Goal: Task Accomplishment & Management: Use online tool/utility

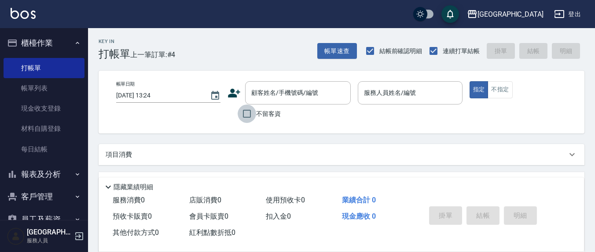
click at [249, 116] on input "不留客資" at bounding box center [246, 114] width 18 height 18
checkbox input "true"
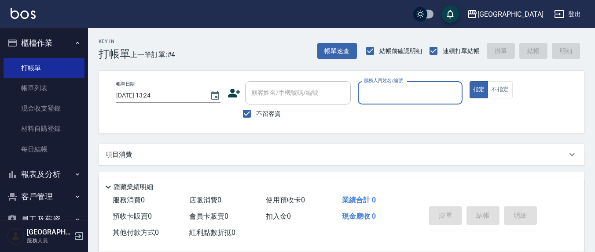
click at [373, 102] on div "服務人員姓名/編號" at bounding box center [410, 92] width 104 height 23
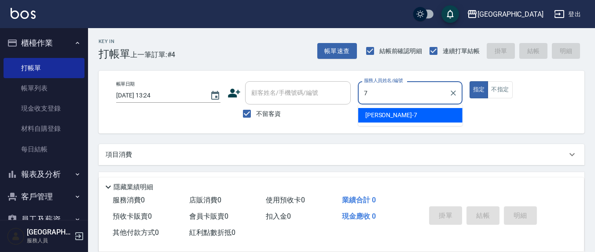
type input "[PERSON_NAME]7"
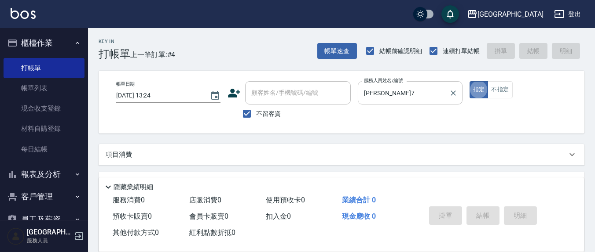
type button "true"
click at [469, 81] on button "指定" at bounding box center [478, 89] width 19 height 17
click at [130, 153] on p "項目消費" at bounding box center [119, 154] width 26 height 9
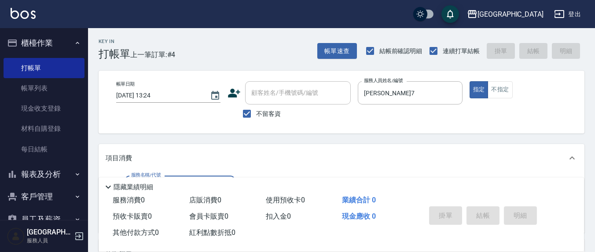
scroll to position [91, 0]
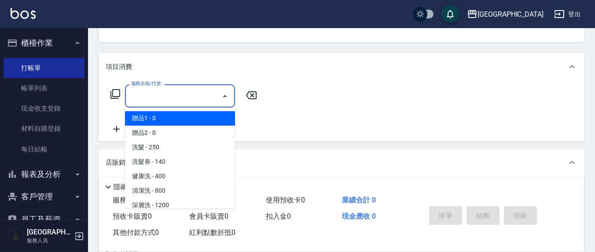
click at [172, 99] on input "服務名稱/代號" at bounding box center [173, 95] width 89 height 15
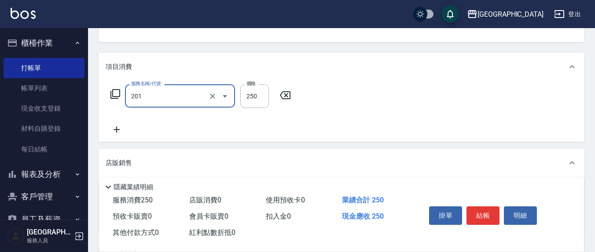
type input "洗髮(201)"
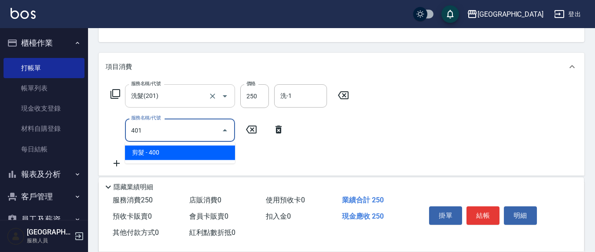
type input "剪髮(401)"
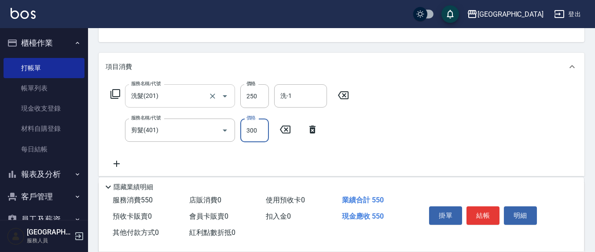
type input "300"
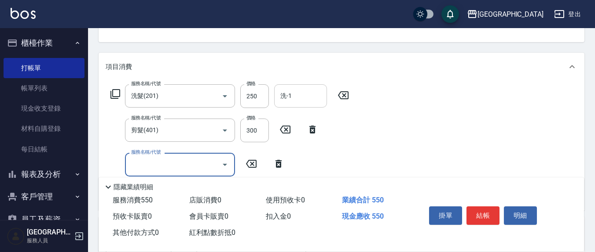
click at [311, 100] on input "洗-1" at bounding box center [300, 95] width 45 height 15
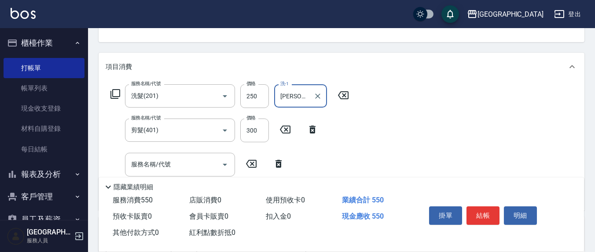
type input "[PERSON_NAME]-3"
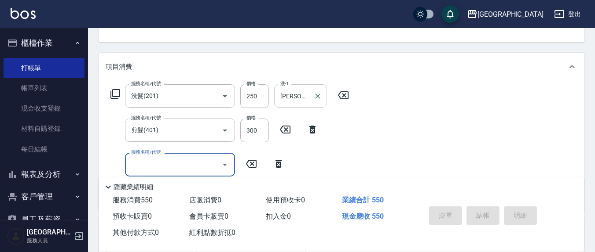
type input "[DATE] 16:01"
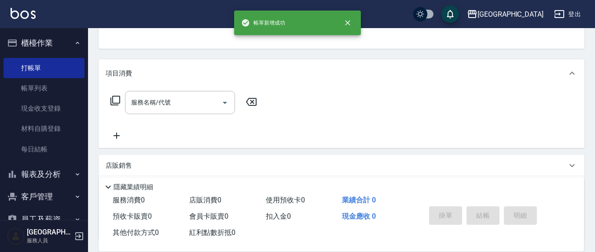
scroll to position [0, 0]
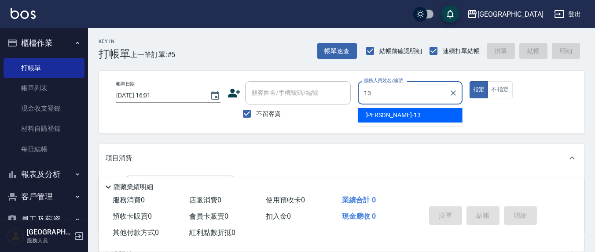
type input "[PERSON_NAME]-13"
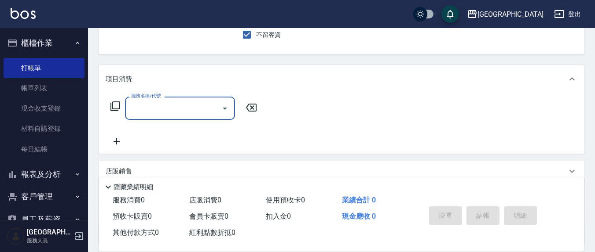
scroll to position [155, 0]
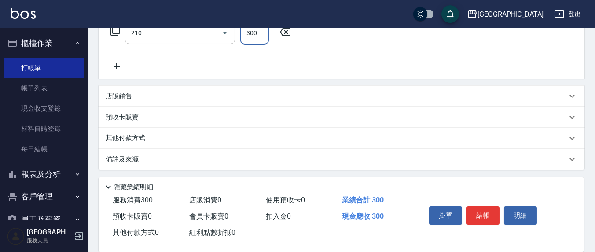
type input "[PERSON_NAME]洗髮精(210)"
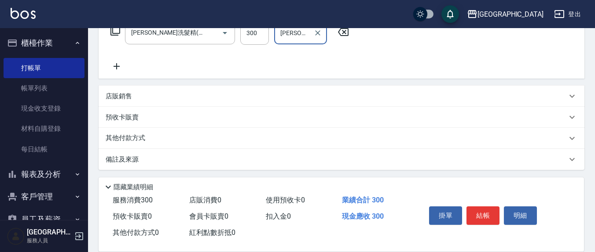
type input "[PERSON_NAME]-8"
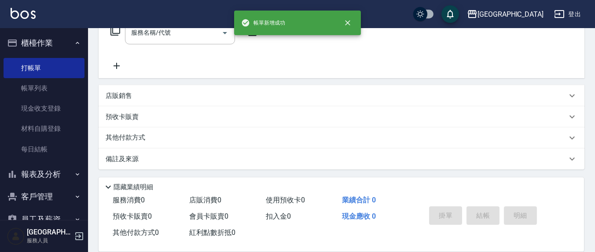
scroll to position [0, 0]
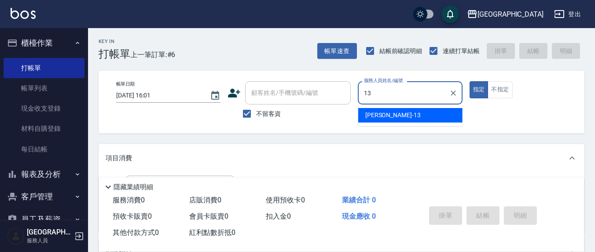
type input "[PERSON_NAME]-13"
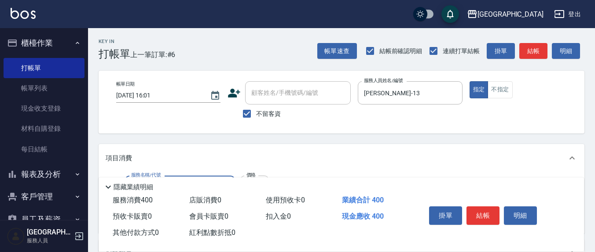
type input "健康洗(206)"
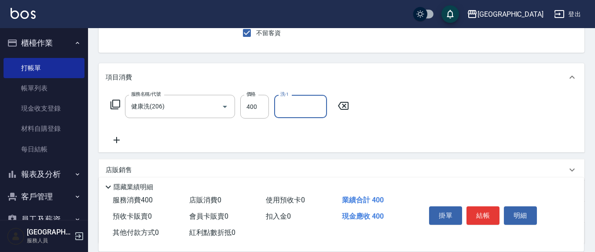
scroll to position [91, 0]
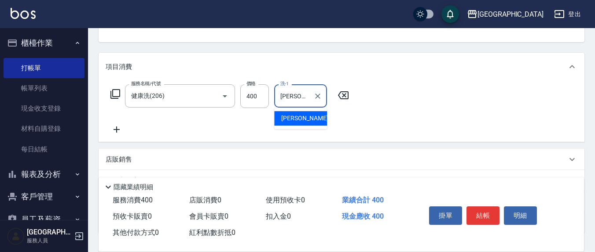
type input "[PERSON_NAME]-8"
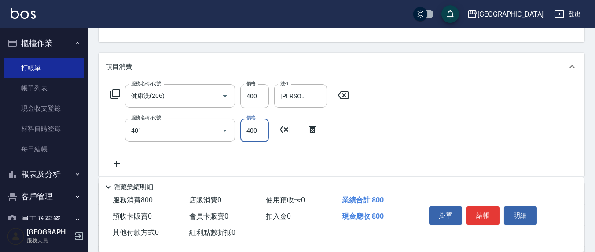
type input "剪髮(401)"
type input "50"
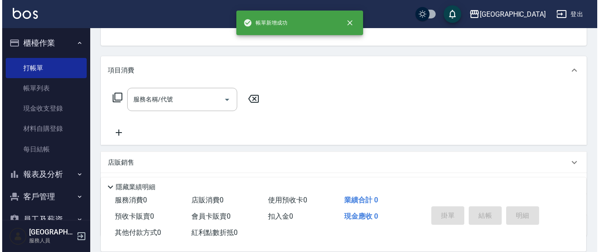
scroll to position [0, 0]
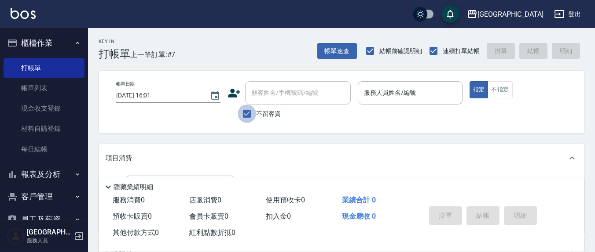
click at [248, 111] on input "不留客資" at bounding box center [246, 114] width 18 height 18
checkbox input "false"
click at [269, 100] on input "顧客姓名/手機號碼/編號" at bounding box center [291, 92] width 84 height 15
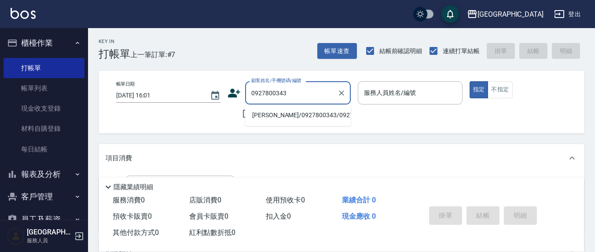
click at [317, 123] on li "[PERSON_NAME]/0927800343/0927800343" at bounding box center [298, 115] width 106 height 15
type input "[PERSON_NAME]/0927800343/0927800343"
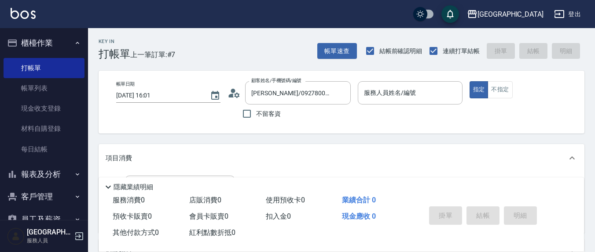
click at [235, 92] on icon at bounding box center [233, 93] width 13 height 13
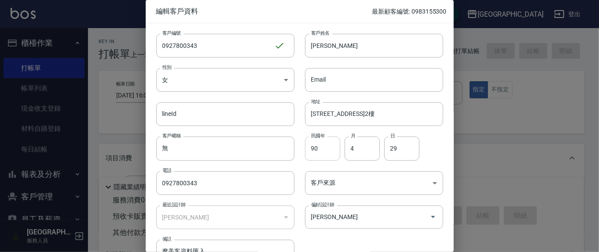
click at [329, 150] on input "90" at bounding box center [322, 149] width 35 height 24
type input "9"
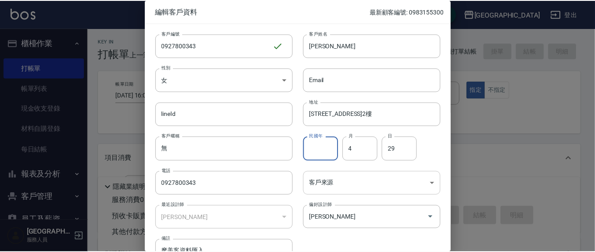
scroll to position [52, 0]
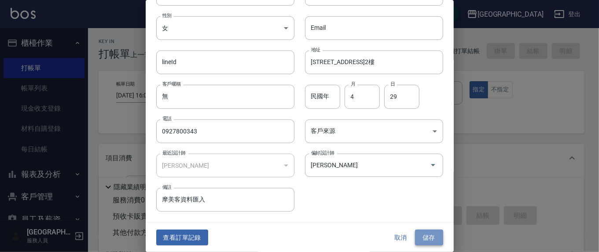
click at [416, 237] on button "儲存" at bounding box center [429, 238] width 28 height 16
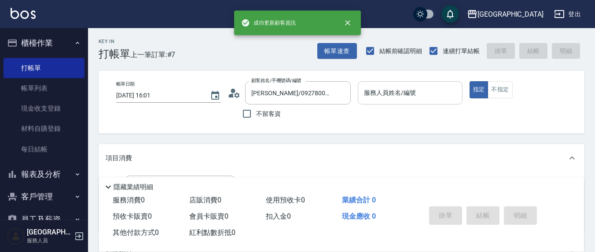
click at [390, 91] on input "服務人員姓名/編號" at bounding box center [410, 92] width 96 height 15
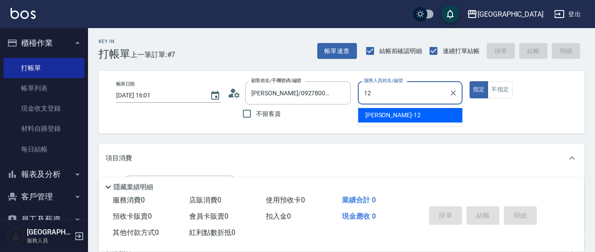
type input "[PERSON_NAME]-12"
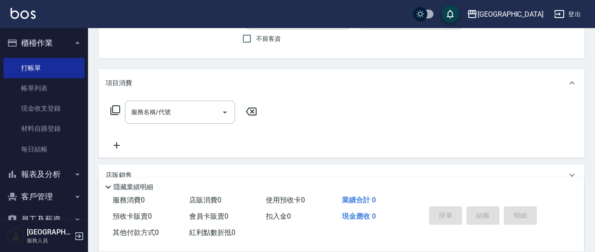
scroll to position [91, 0]
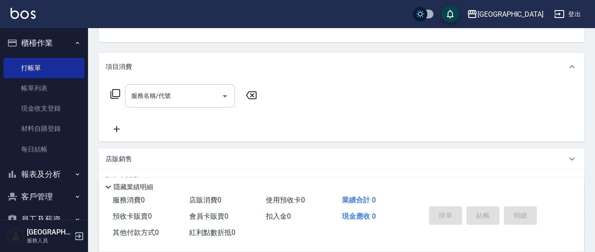
click at [192, 95] on input "服務名稱/代號" at bounding box center [173, 95] width 89 height 15
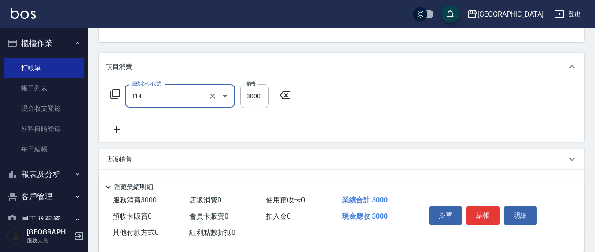
type input "CYA水質感2500UP(314)"
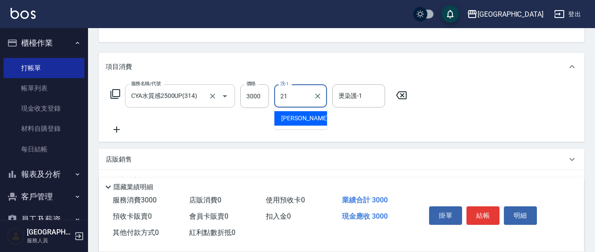
type input "[PERSON_NAME]-21"
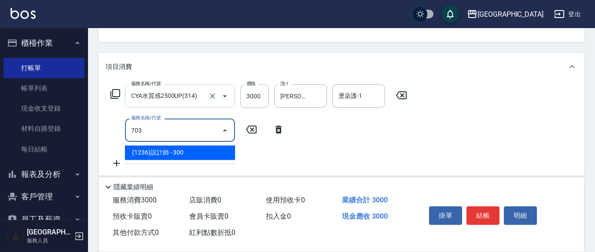
type input "(1236)設計師(703)"
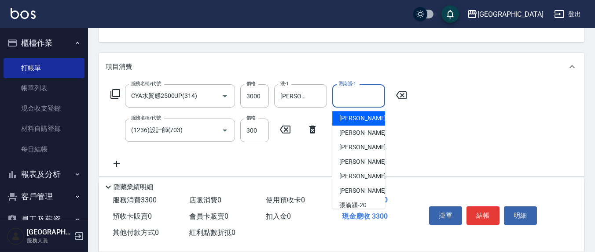
click at [364, 95] on input "燙染護-1" at bounding box center [358, 95] width 45 height 15
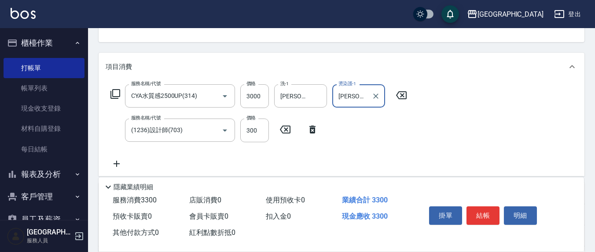
type input "[PERSON_NAME]-12"
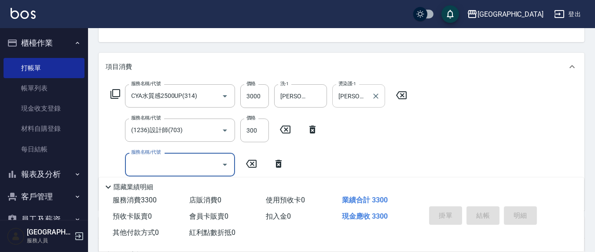
type input "[DATE] 16:03"
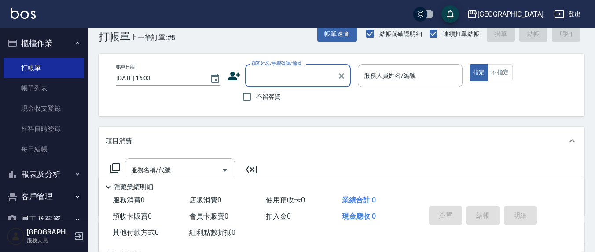
scroll to position [0, 0]
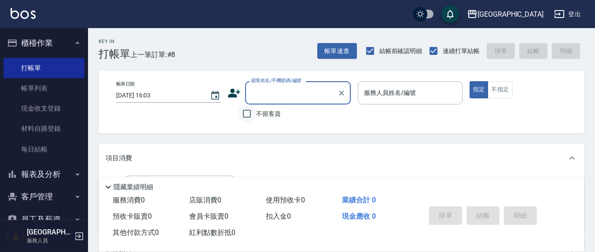
click at [248, 115] on input "不留客資" at bounding box center [246, 114] width 18 height 18
checkbox input "true"
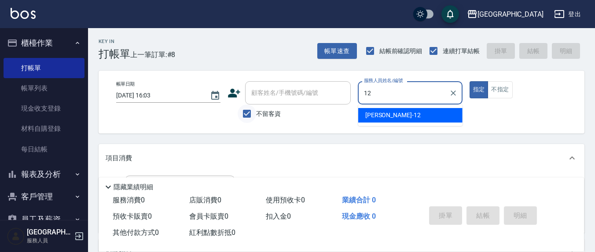
type input "[PERSON_NAME]-12"
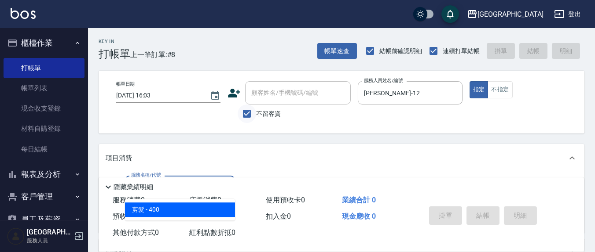
type input "剪髮(401)"
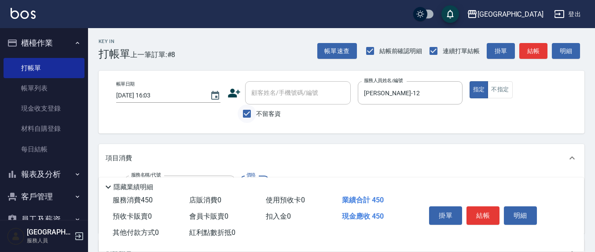
type input "450"
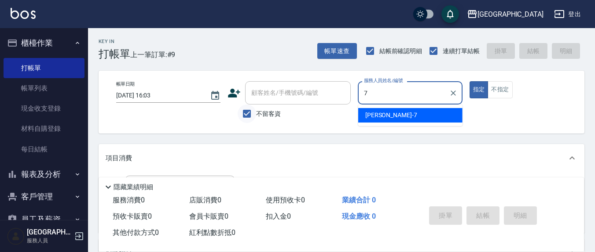
type input "[PERSON_NAME]7"
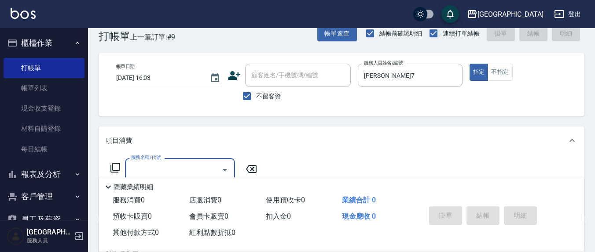
scroll to position [91, 0]
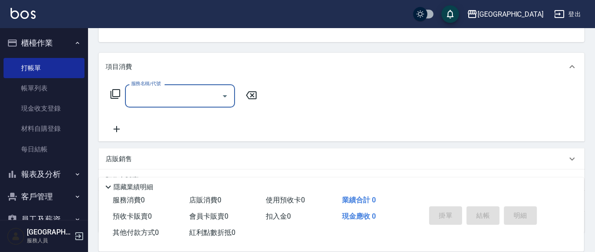
drag, startPoint x: 159, startPoint y: 104, endPoint x: 153, endPoint y: 104, distance: 6.2
click at [157, 104] on div "服務名稱/代號" at bounding box center [180, 95] width 110 height 23
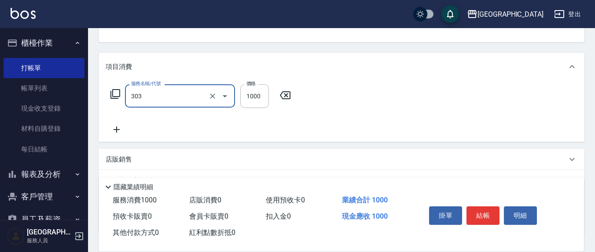
type input "憑券離子燙.冷燙600-1198(303)"
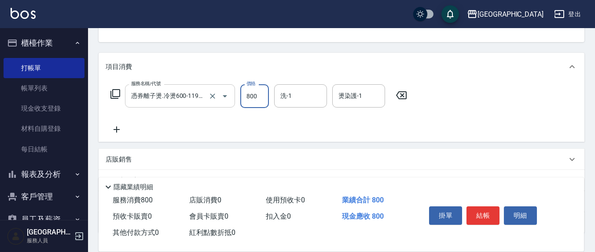
type input "800"
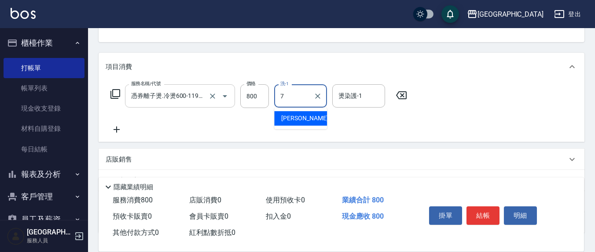
type input "[PERSON_NAME]7"
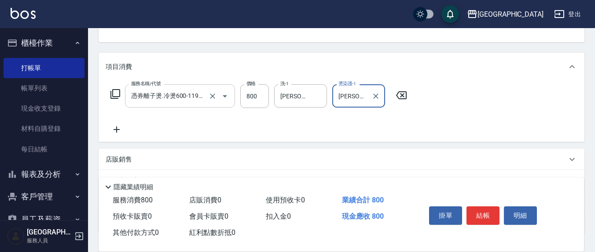
type input "[PERSON_NAME]7"
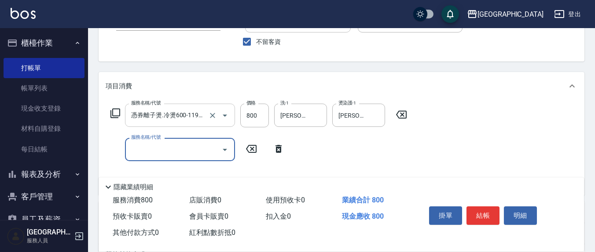
scroll to position [0, 0]
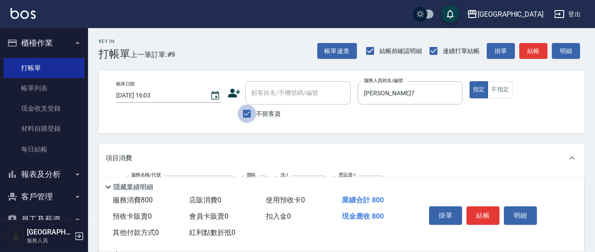
click at [249, 113] on input "不留客資" at bounding box center [246, 114] width 18 height 18
checkbox input "false"
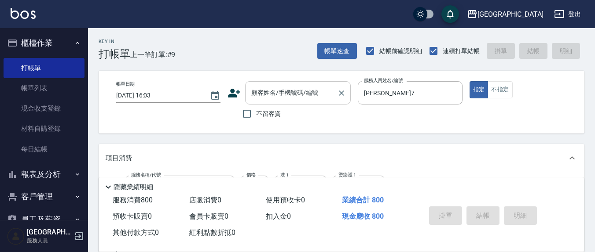
click at [270, 99] on input "顧客姓名/手機號碼/編號" at bounding box center [291, 92] width 84 height 15
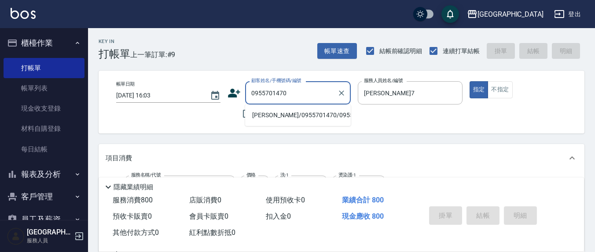
click at [261, 120] on li "[PERSON_NAME]/0955701470/0955701470" at bounding box center [298, 115] width 106 height 15
type input "[PERSON_NAME]/0955701470/0955701470"
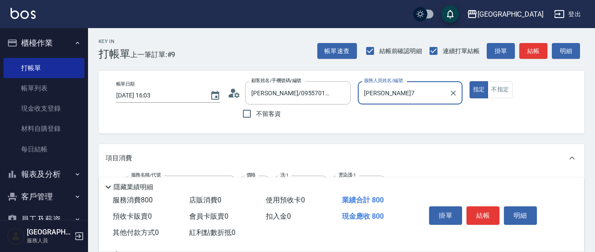
click at [469, 81] on button "指定" at bounding box center [478, 89] width 19 height 17
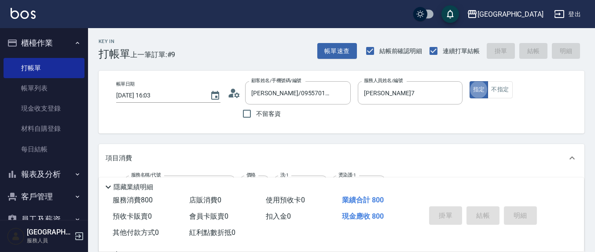
type input "[DATE] 16:04"
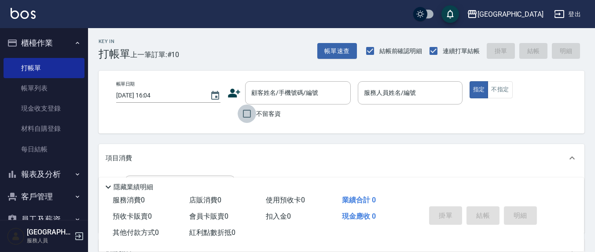
click at [245, 112] on input "不留客資" at bounding box center [246, 114] width 18 height 18
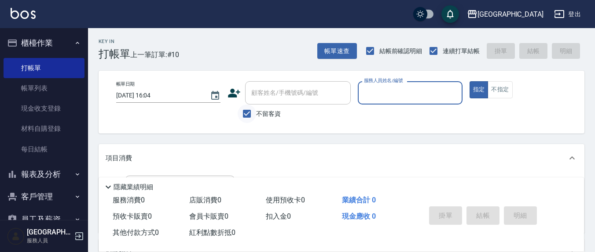
click at [245, 112] on input "不留客資" at bounding box center [246, 114] width 18 height 18
checkbox input "false"
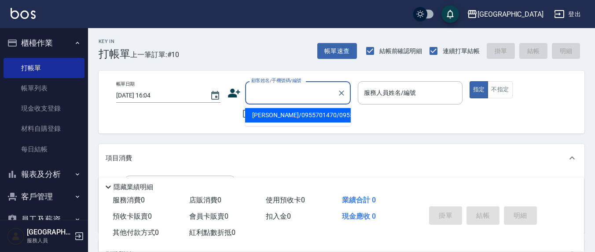
click at [252, 99] on input "顧客姓名/手機號碼/編號" at bounding box center [291, 92] width 84 height 15
click at [275, 113] on li "新增 "0966503370"" at bounding box center [298, 115] width 106 height 15
type input "0966503370"
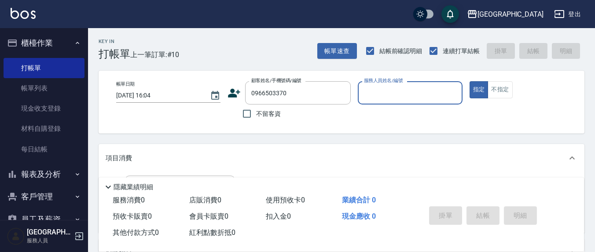
click at [232, 88] on icon at bounding box center [233, 93] width 13 height 13
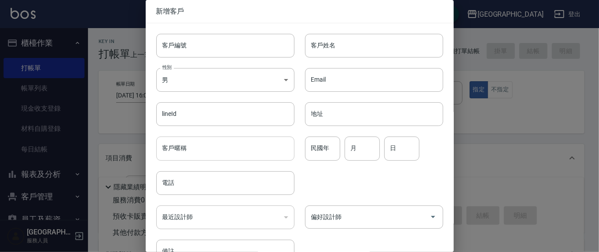
type input "0966503370"
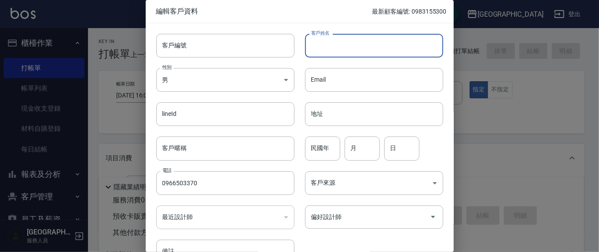
click at [324, 49] on input "客戶姓名" at bounding box center [374, 46] width 138 height 24
type input "[PERSON_NAME]"
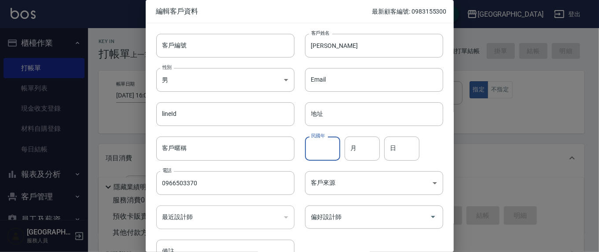
click at [336, 145] on input "民國年" at bounding box center [322, 149] width 35 height 24
type input "97"
type input "6"
type input "18"
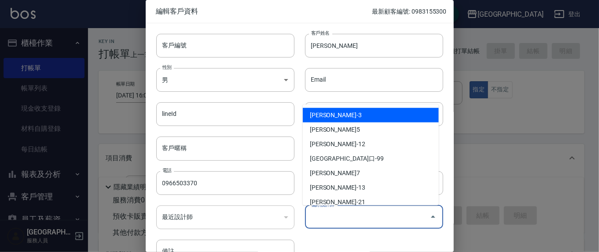
click at [394, 216] on input "偏好設計師" at bounding box center [367, 217] width 117 height 15
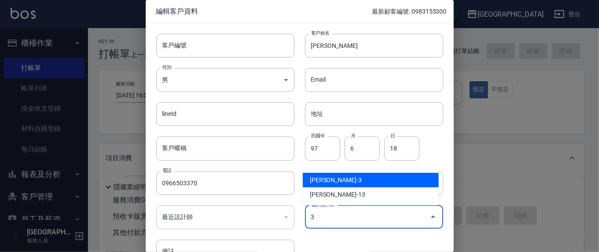
type input "[PERSON_NAME]"
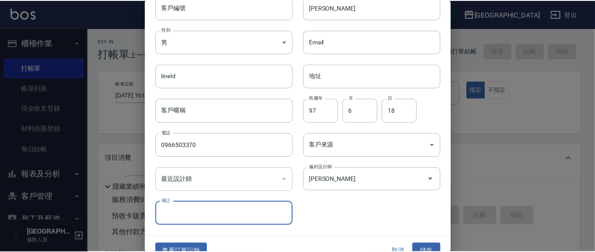
scroll to position [52, 0]
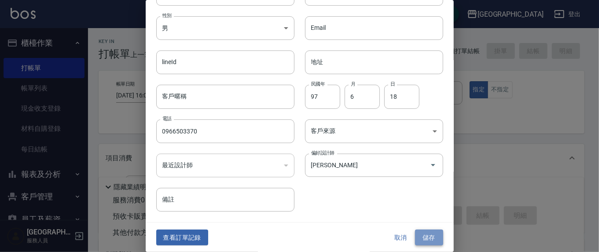
click at [433, 233] on button "儲存" at bounding box center [429, 238] width 28 height 16
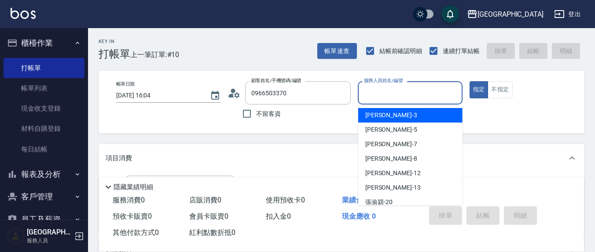
click at [400, 91] on input "服務人員姓名/編號" at bounding box center [410, 92] width 96 height 15
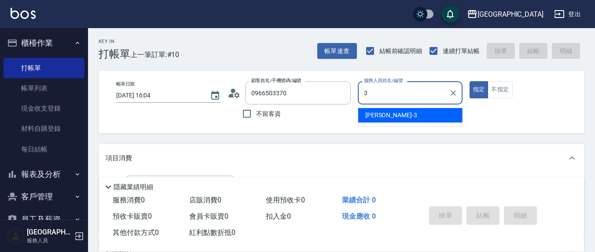
type input "[PERSON_NAME]-3"
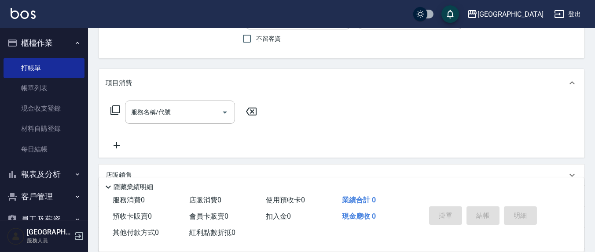
scroll to position [91, 0]
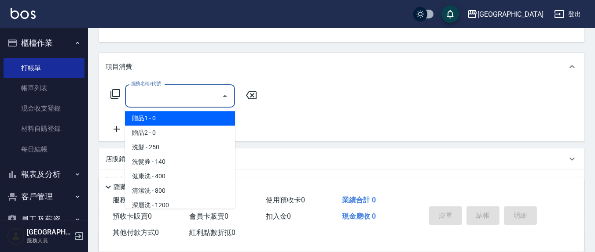
click at [193, 99] on input "服務名稱/代號" at bounding box center [173, 95] width 89 height 15
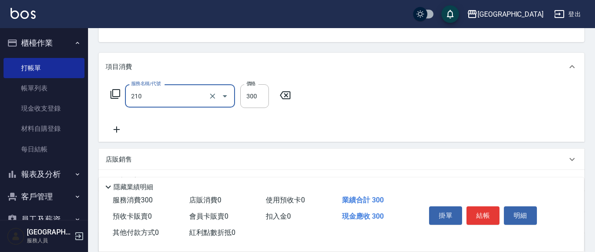
type input "[PERSON_NAME]洗髮精(210)"
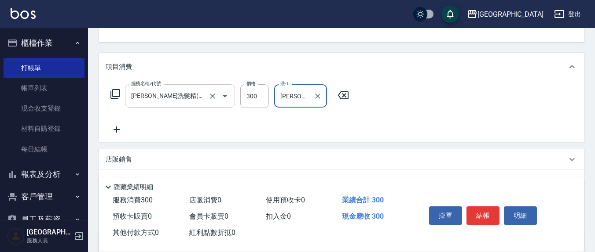
type input "[PERSON_NAME]-3"
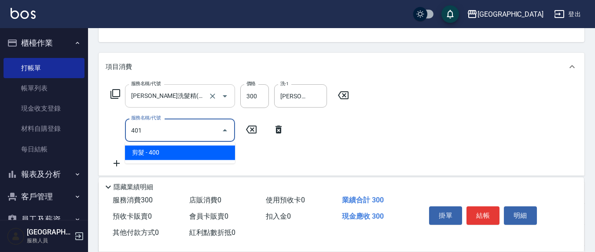
type input "剪髮(401)"
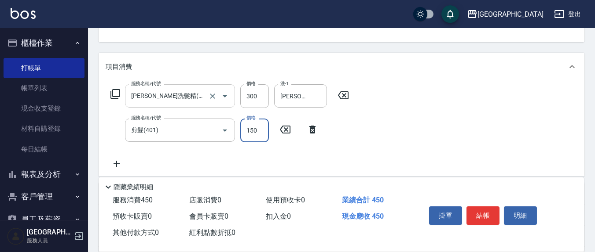
type input "150"
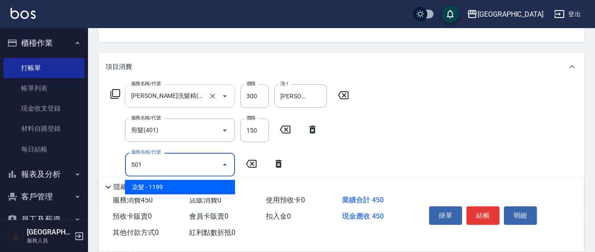
type input "染髮(501)"
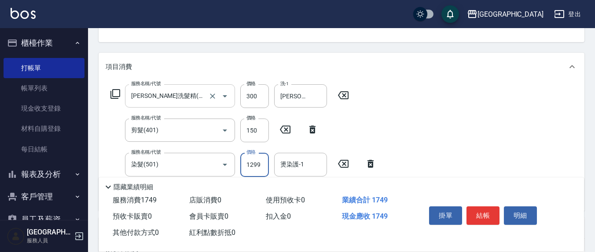
type input "1299"
type input "3"
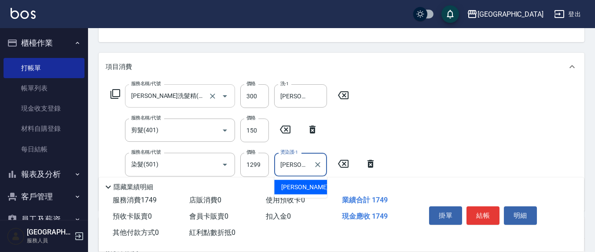
type input "[PERSON_NAME]-21"
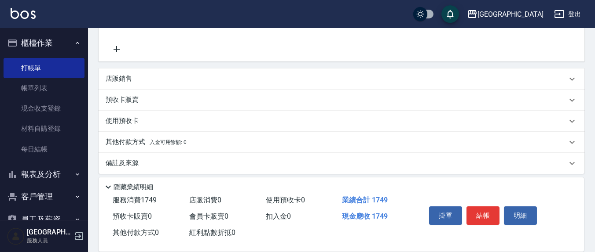
scroll to position [183, 0]
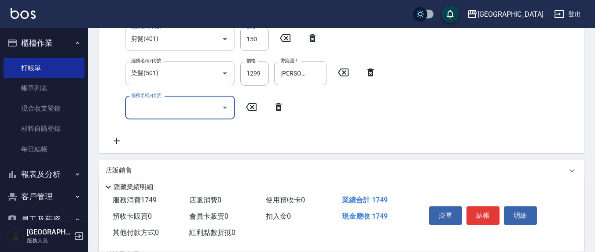
click at [147, 105] on input "服務名稱/代號" at bounding box center [173, 107] width 89 height 15
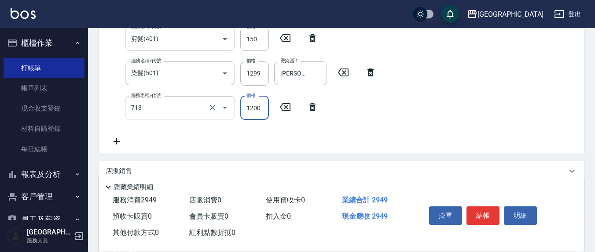
type input "水樣結構式1200(713)"
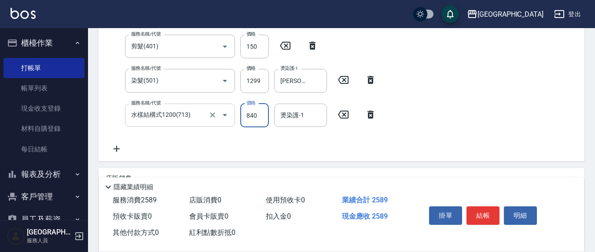
type input "840"
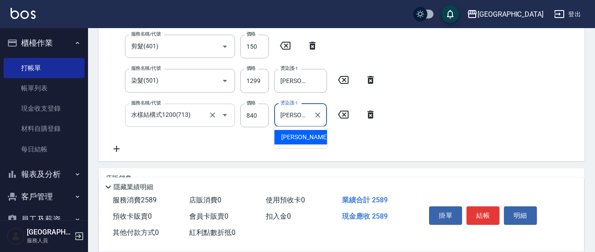
type input "[PERSON_NAME]-3"
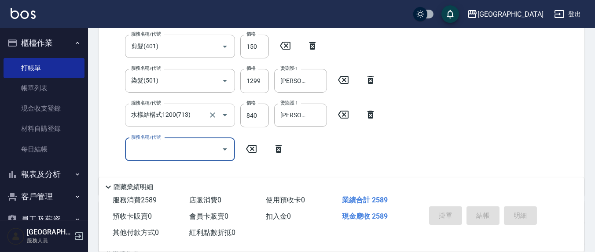
type input "[DATE] 16:06"
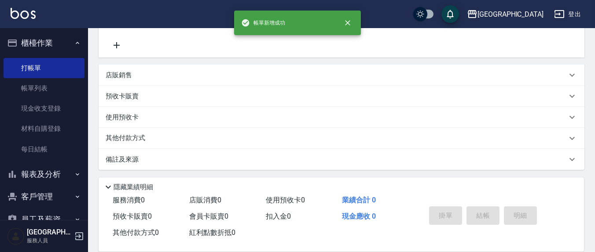
scroll to position [0, 0]
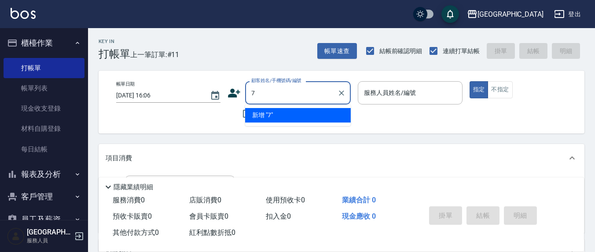
type input "7"
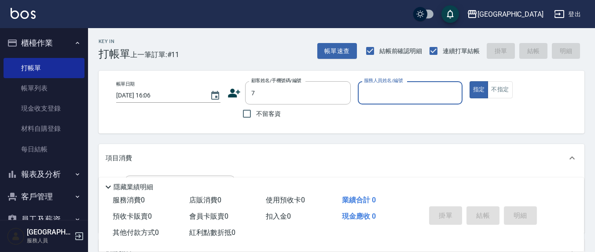
click at [469, 81] on button "指定" at bounding box center [478, 89] width 19 height 17
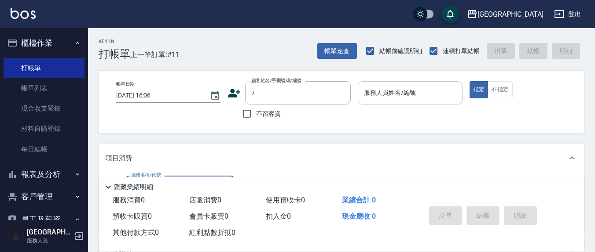
drag, startPoint x: 247, startPoint y: 114, endPoint x: 380, endPoint y: 99, distance: 133.2
click at [248, 115] on input "不留客資" at bounding box center [246, 114] width 18 height 18
checkbox input "true"
type input "[PERSON_NAME]/0908772059/"
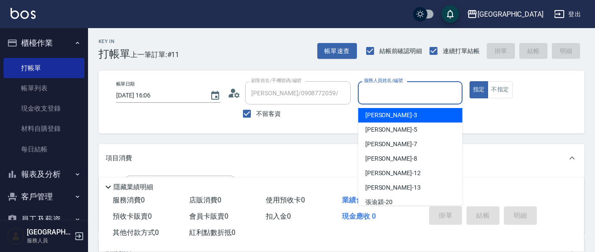
click at [380, 99] on input "服務人員姓名/編號" at bounding box center [410, 92] width 96 height 15
type input "7"
type input "[PERSON_NAME]/0985717477/"
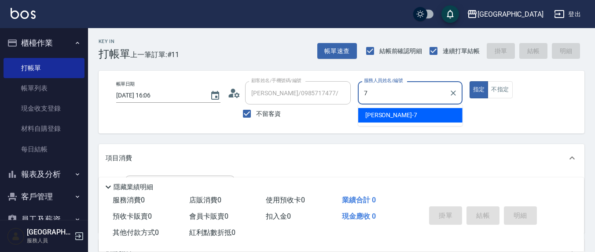
type input "[PERSON_NAME]7"
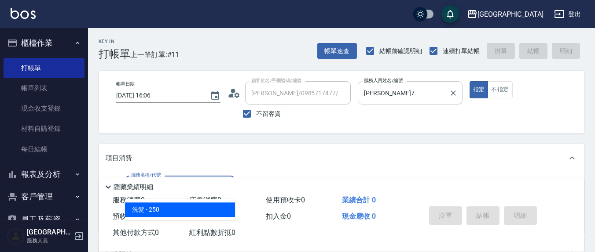
type input "洗髮(201)"
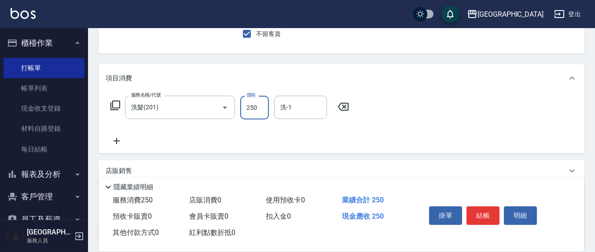
scroll to position [155, 0]
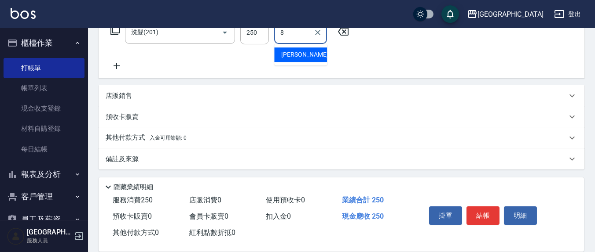
type input "[PERSON_NAME]-8"
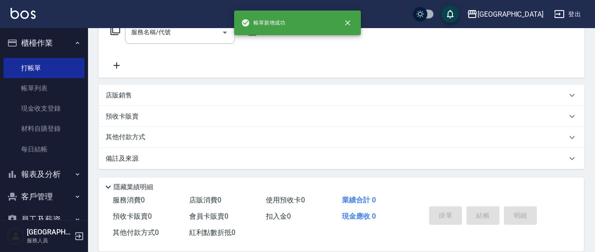
scroll to position [0, 0]
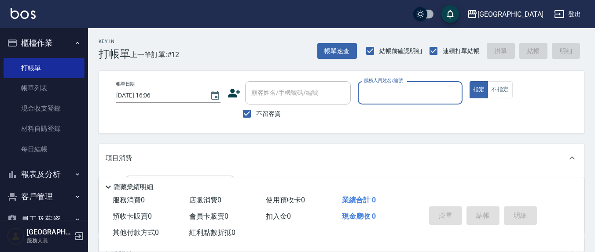
click at [368, 91] on input "服務人員姓名/編號" at bounding box center [410, 92] width 96 height 15
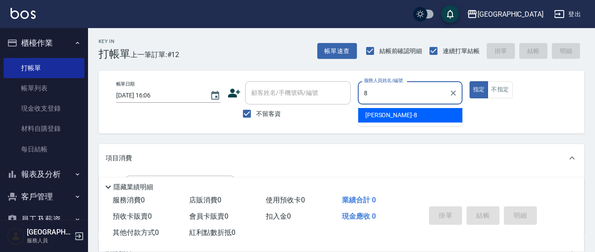
type input "[PERSON_NAME]-8"
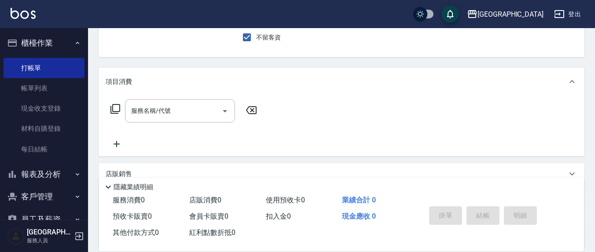
scroll to position [91, 0]
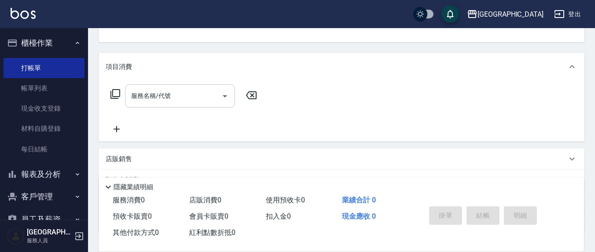
click at [205, 104] on div "服務名稱/代號" at bounding box center [180, 95] width 110 height 23
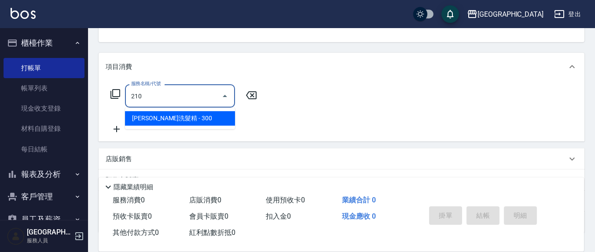
type input "[PERSON_NAME]洗髮精(210)"
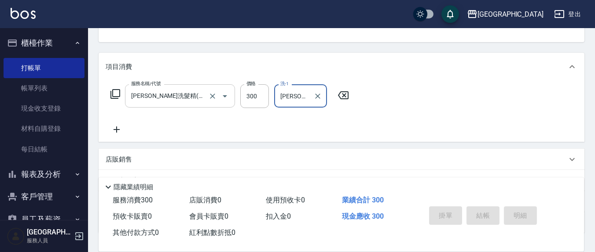
type input "[PERSON_NAME]-8"
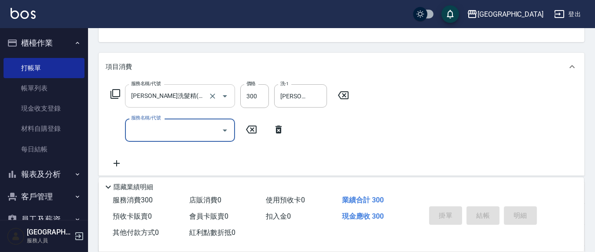
type input "[DATE] 16:35"
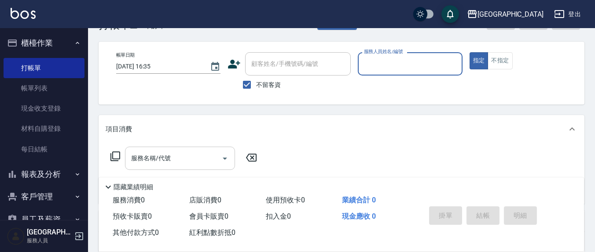
scroll to position [0, 0]
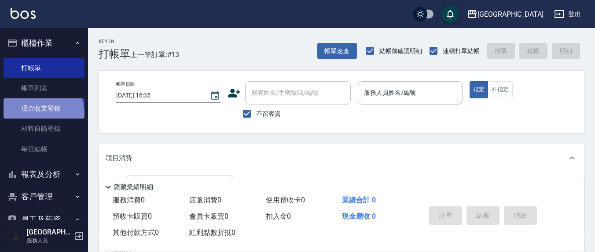
click at [40, 115] on link "現金收支登錄" at bounding box center [44, 109] width 81 height 20
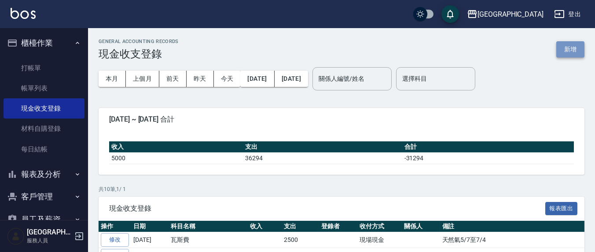
click at [570, 50] on button "新增" at bounding box center [570, 49] width 28 height 16
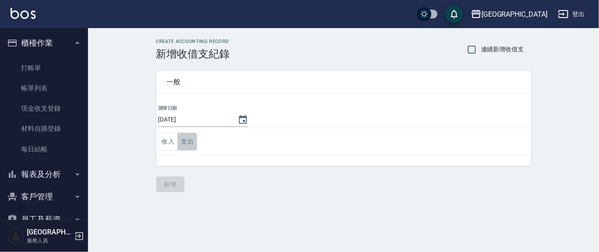
click at [190, 141] on button "支出" at bounding box center [187, 142] width 20 height 18
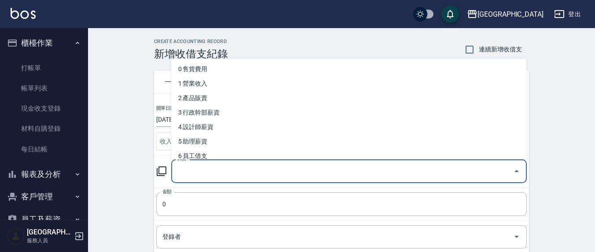
click at [204, 177] on input "科目" at bounding box center [342, 171] width 334 height 15
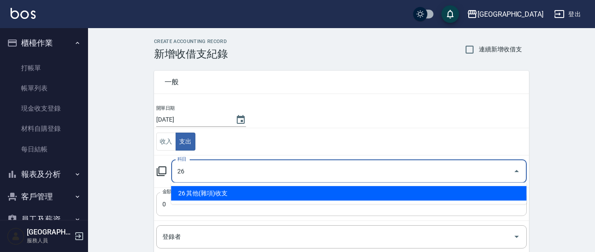
drag, startPoint x: 237, startPoint y: 190, endPoint x: 223, endPoint y: 203, distance: 19.3
click at [237, 190] on li "26 其他(雜項)收支" at bounding box center [348, 193] width 355 height 15
type input "26 其他(雜項)收支"
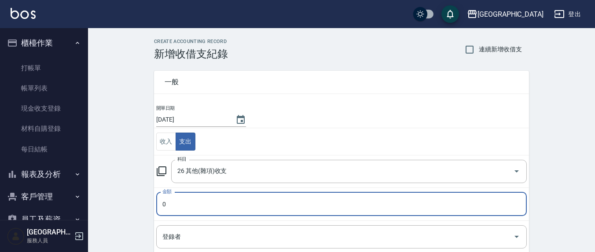
click at [194, 209] on input "0" at bounding box center [341, 205] width 370 height 24
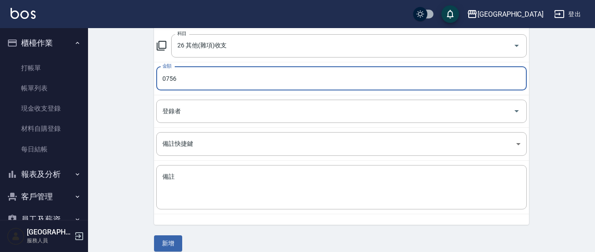
scroll to position [135, 0]
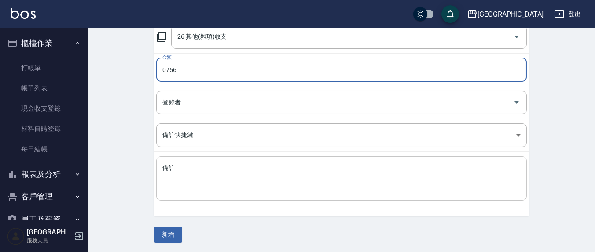
type input "0756"
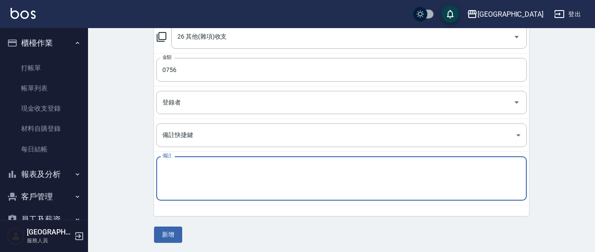
click at [185, 168] on textarea "備註" at bounding box center [341, 179] width 358 height 30
type textarea "欸"
type textarea "衛生紙"
click at [157, 236] on button "新增" at bounding box center [168, 235] width 28 height 16
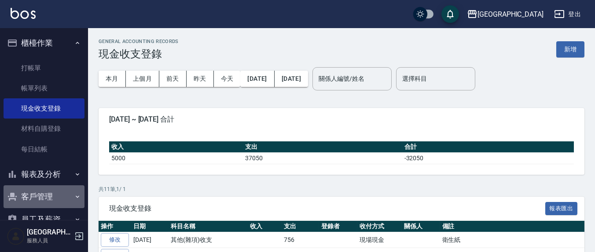
drag, startPoint x: 40, startPoint y: 190, endPoint x: 32, endPoint y: 196, distance: 9.4
click at [32, 196] on button "客戶管理" at bounding box center [44, 197] width 81 height 23
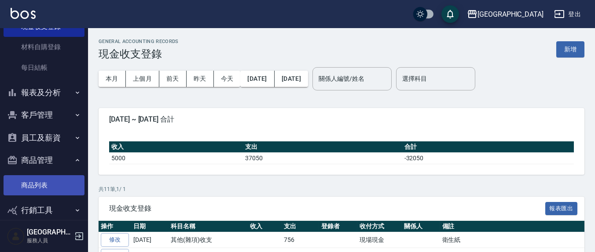
scroll to position [91, 0]
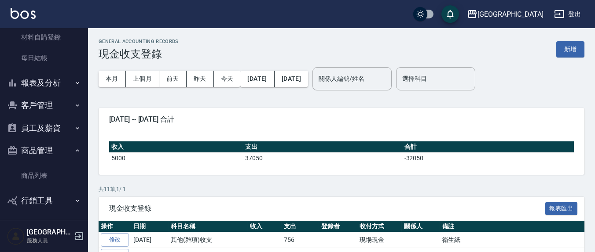
click at [65, 101] on button "客戶管理" at bounding box center [44, 105] width 81 height 23
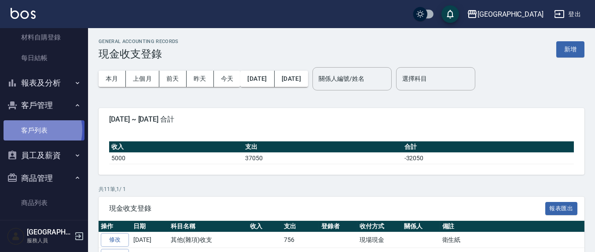
click at [34, 130] on link "客戶列表" at bounding box center [44, 131] width 81 height 20
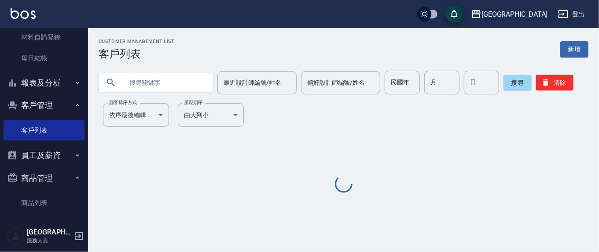
click at [156, 78] on input "text" at bounding box center [164, 83] width 83 height 24
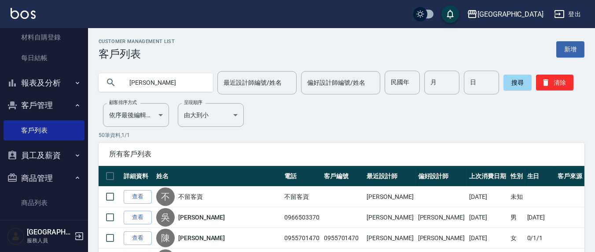
type input "[PERSON_NAME]"
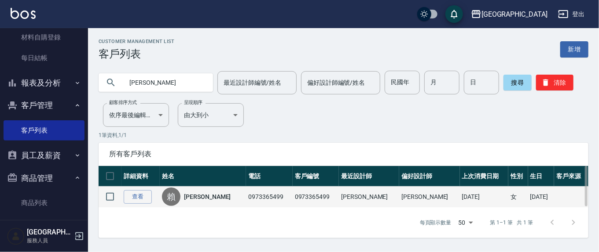
click at [200, 194] on link "[PERSON_NAME]" at bounding box center [207, 197] width 47 height 9
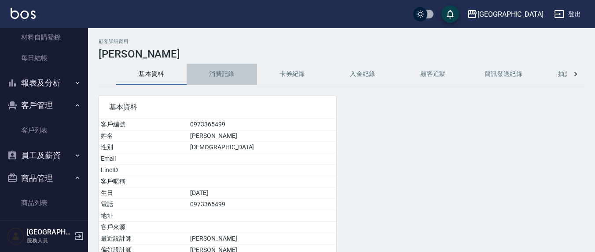
click at [230, 69] on button "消費記錄" at bounding box center [221, 74] width 70 height 21
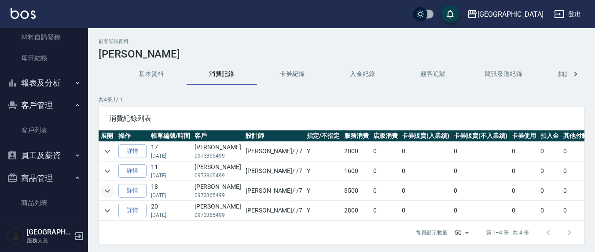
click at [104, 190] on icon "expand row" at bounding box center [107, 191] width 11 height 11
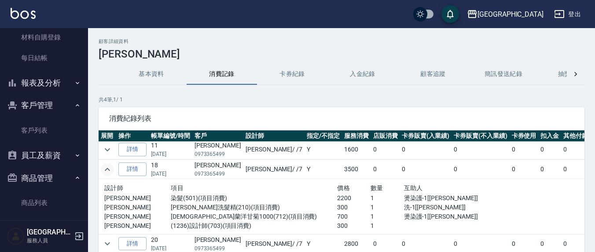
scroll to position [32, 0]
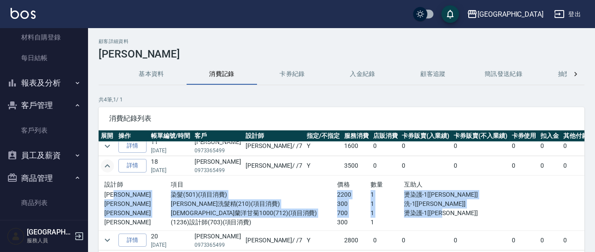
drag, startPoint x: 281, startPoint y: 202, endPoint x: 140, endPoint y: 186, distance: 142.0
click at [140, 186] on div "設計師 項目 價格 數量 互助人 [PERSON_NAME](501)(項目消費) 2200 1 燙染護-1[[PERSON_NAME]] [PERSON_N…" at bounding box center [303, 203] width 399 height 48
click at [208, 209] on p "[DEMOGRAPHIC_DATA]蘭洋甘菊1000(712)(項目消費)" at bounding box center [254, 213] width 166 height 9
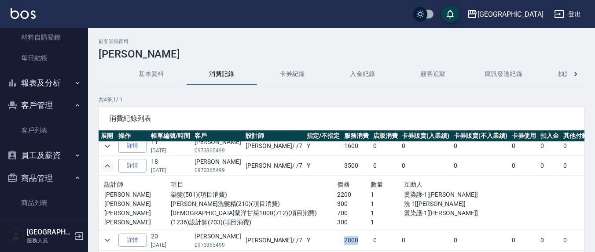
drag, startPoint x: 275, startPoint y: 230, endPoint x: 281, endPoint y: 230, distance: 6.2
click at [263, 231] on tr "詳情 20 [DATE] [PERSON_NAME]0973365499 [PERSON_NAME]/ /7 Y 2800 0 0 0 0 0 0 2800" at bounding box center [376, 240] width 554 height 19
click at [371, 231] on td "0" at bounding box center [385, 240] width 29 height 19
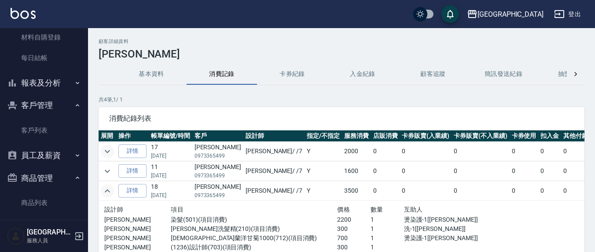
click at [112, 150] on icon "expand row" at bounding box center [107, 151] width 11 height 11
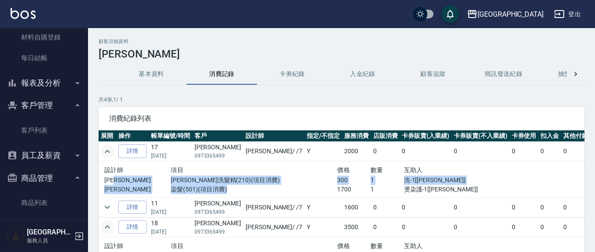
drag, startPoint x: 265, startPoint y: 190, endPoint x: 271, endPoint y: 190, distance: 6.2
click at [270, 190] on div "設計師 項目 價格 數量 互助人 [PERSON_NAME]娜洗髮精(210)(項目消費) 300 1 洗-1[[PERSON_NAME]] [PERSON_…" at bounding box center [303, 179] width 399 height 29
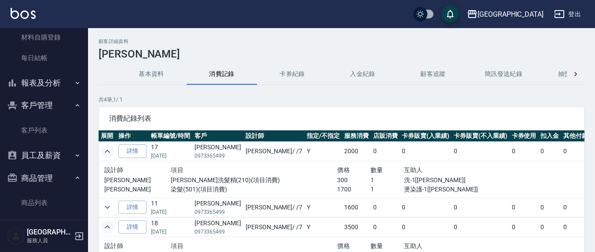
click at [337, 191] on p "1700" at bounding box center [353, 189] width 33 height 9
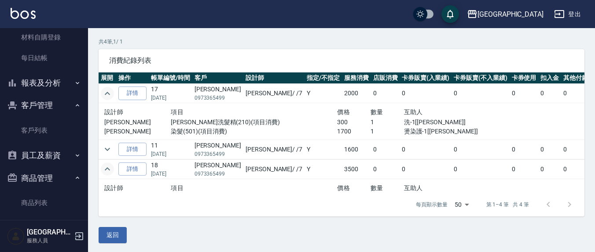
scroll to position [59, 0]
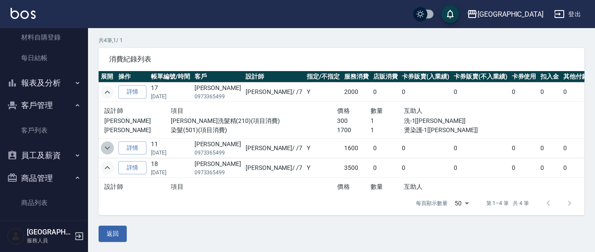
click at [107, 147] on icon "expand row" at bounding box center [107, 148] width 11 height 11
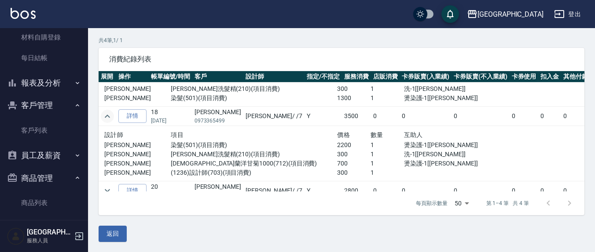
scroll to position [105, 0]
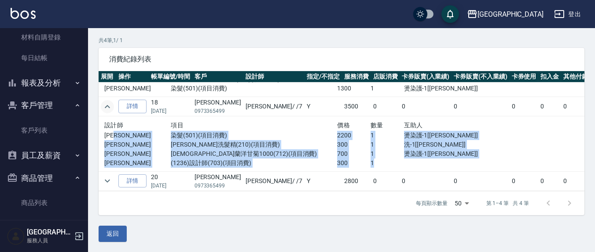
drag, startPoint x: 183, startPoint y: 125, endPoint x: 387, endPoint y: 155, distance: 206.7
click at [387, 155] on div "設計師 項目 價格 數量 互助人 [PERSON_NAME](501)(項目消費) 2200 1 燙染護-1[[PERSON_NAME]] [PERSON_N…" at bounding box center [303, 144] width 399 height 48
click at [274, 150] on p "[DEMOGRAPHIC_DATA]蘭洋甘菊1000(712)(項目消費)" at bounding box center [254, 154] width 166 height 9
drag, startPoint x: 194, startPoint y: 134, endPoint x: 268, endPoint y: 151, distance: 76.0
click at [263, 151] on div "設計師 項目 價格 數量 互助人 [PERSON_NAME](501)(項目消費) 2200 1 燙染護-1[[PERSON_NAME]] [PERSON_N…" at bounding box center [303, 144] width 399 height 48
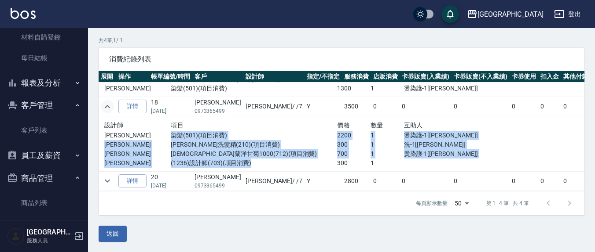
click at [299, 159] on p "(1236)設計師(703)(項目消費)" at bounding box center [254, 163] width 166 height 9
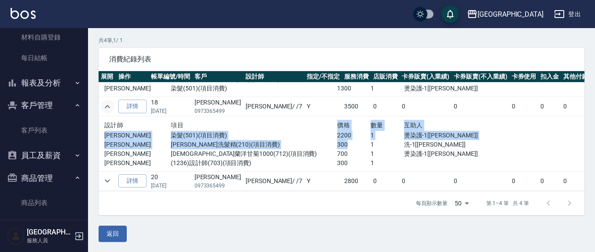
drag, startPoint x: 287, startPoint y: 121, endPoint x: 338, endPoint y: 136, distance: 53.3
click at [338, 136] on div "設計師 項目 價格 數量 互助人 [PERSON_NAME](501)(項目消費) 2200 1 燙染護-1[[PERSON_NAME]] [PERSON_N…" at bounding box center [303, 144] width 399 height 48
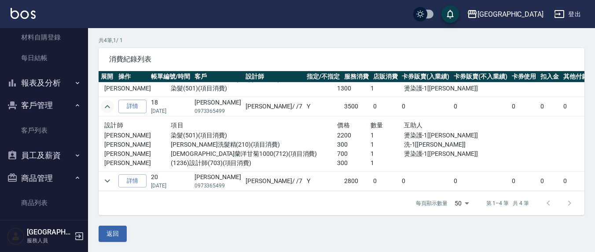
click at [338, 159] on p "300" at bounding box center [353, 163] width 33 height 9
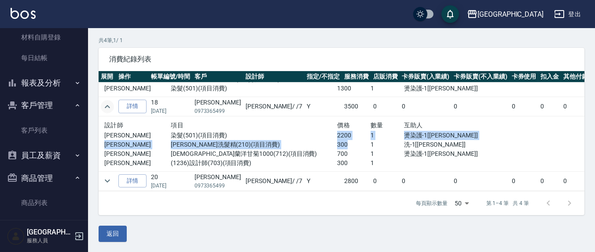
drag, startPoint x: 301, startPoint y: 129, endPoint x: 336, endPoint y: 136, distance: 35.5
click at [336, 136] on div "設計師 項目 價格 數量 互助人 [PERSON_NAME](501)(項目消費) 2200 1 燙染護-1[[PERSON_NAME]] [PERSON_N…" at bounding box center [303, 144] width 399 height 48
click at [281, 140] on p "[PERSON_NAME]洗髮精(210)(項目消費)" at bounding box center [254, 144] width 166 height 9
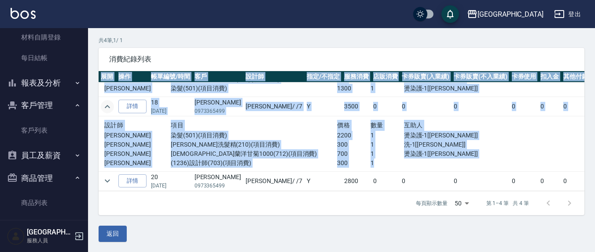
scroll to position [105, 28]
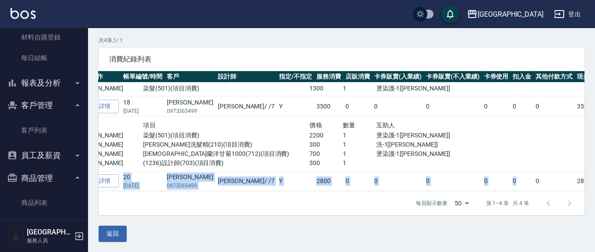
drag, startPoint x: 582, startPoint y: 166, endPoint x: 479, endPoint y: 173, distance: 102.7
click at [479, 173] on tbody "詳情 17 [DATE] [PERSON_NAME]0973365499 [PERSON_NAME] /7 Y 2000 0 0 0 0 0 0 2000 設…" at bounding box center [348, 88] width 554 height 207
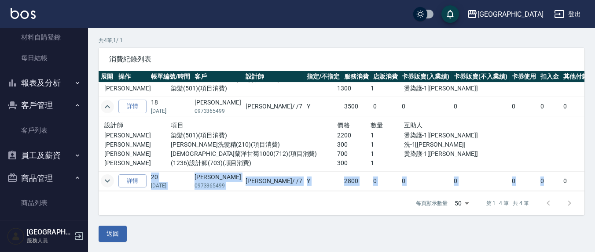
click at [110, 176] on icon "expand row" at bounding box center [107, 181] width 11 height 11
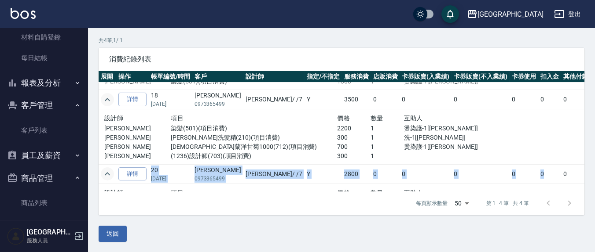
click at [400, 164] on td "0" at bounding box center [426, 173] width 52 height 19
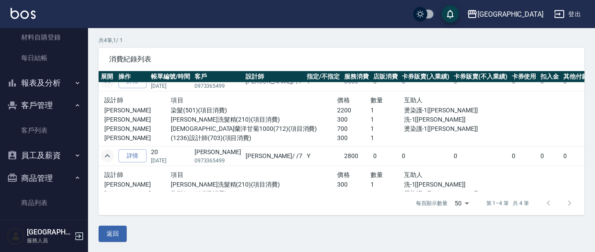
scroll to position [150, 0]
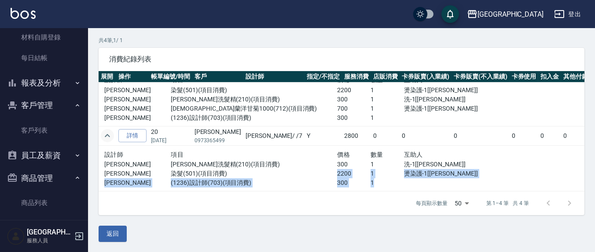
drag, startPoint x: 342, startPoint y: 162, endPoint x: 352, endPoint y: 172, distance: 14.3
click at [352, 172] on div "設計師 項目 價格 數量 互助人 [PERSON_NAME]娜洗髮精(210)(項目消費) 300 1 洗-1[[PERSON_NAME]] [PERSON_…" at bounding box center [303, 169] width 399 height 39
click at [370, 179] on p "1" at bounding box center [386, 183] width 33 height 9
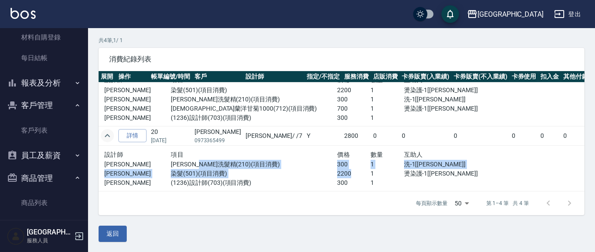
drag, startPoint x: 265, startPoint y: 172, endPoint x: 200, endPoint y: 153, distance: 67.5
click at [200, 154] on div "設計師 項目 價格 數量 互助人 [PERSON_NAME]娜洗髮精(210)(項目消費) 300 1 洗-1[[PERSON_NAME]] [PERSON_…" at bounding box center [303, 169] width 399 height 39
click at [265, 169] on p "染髮(501)(項目消費)" at bounding box center [254, 173] width 166 height 9
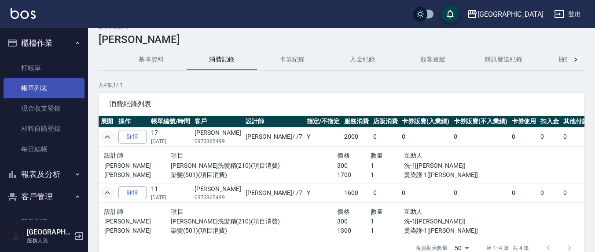
scroll to position [0, 0]
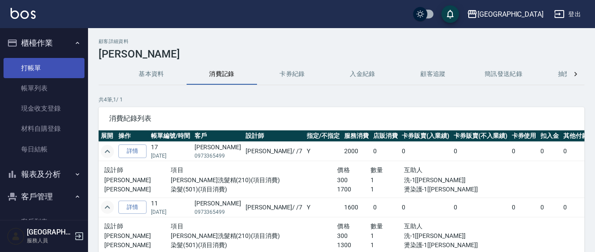
click at [33, 65] on link "打帳單" at bounding box center [44, 68] width 81 height 20
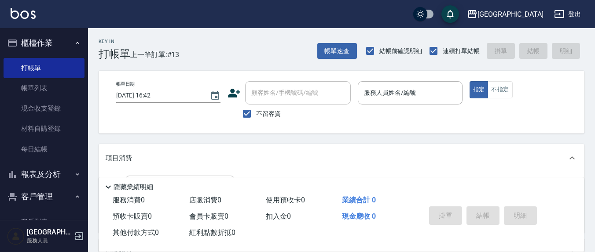
click at [412, 89] on div "服務人員姓名/編號 服務人員姓名/編號" at bounding box center [410, 92] width 104 height 23
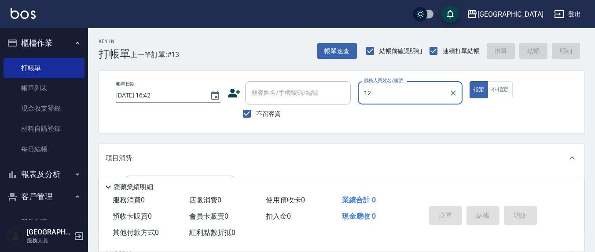
type input "12"
type button "true"
type input "[PERSON_NAME]-12"
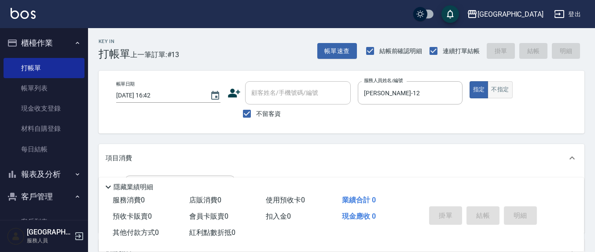
click at [499, 88] on button "不指定" at bounding box center [499, 89] width 25 height 17
type button "false"
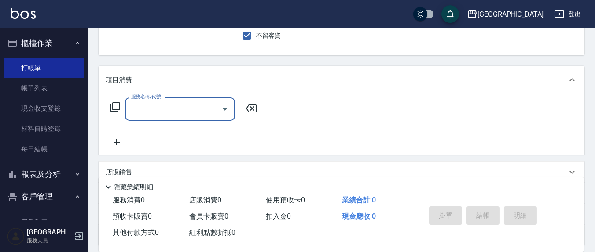
scroll to position [91, 0]
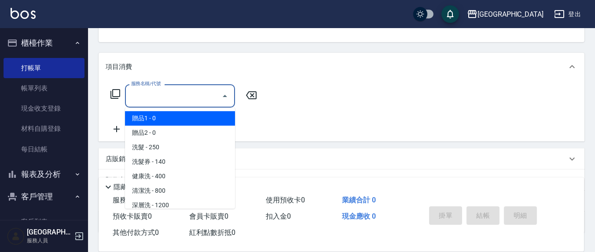
click at [161, 103] on input "服務名稱/代號" at bounding box center [173, 95] width 89 height 15
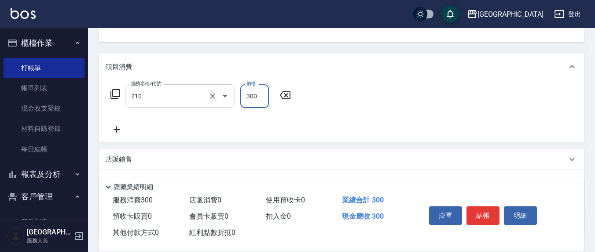
type input "[PERSON_NAME]洗髮精(210)"
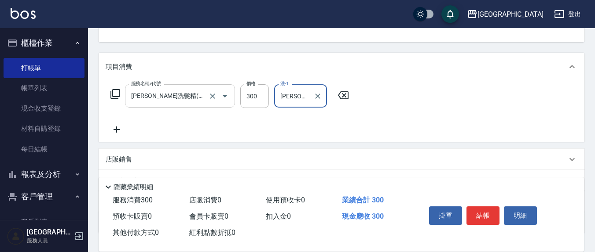
type input "[PERSON_NAME]-21"
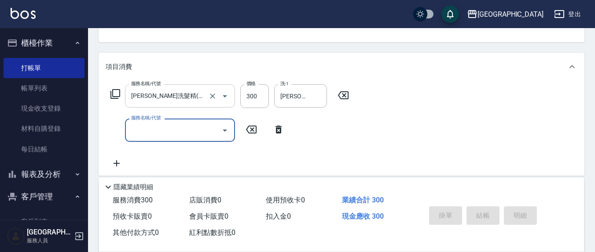
type input "[DATE] 17:18"
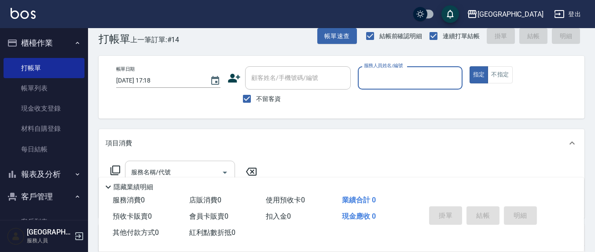
scroll to position [0, 0]
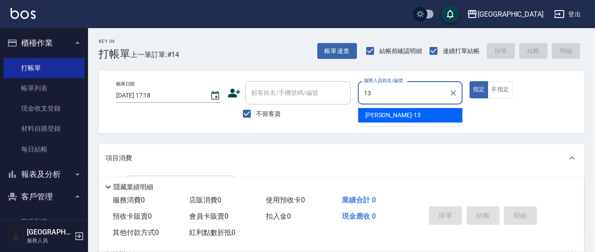
type input "[PERSON_NAME]-13"
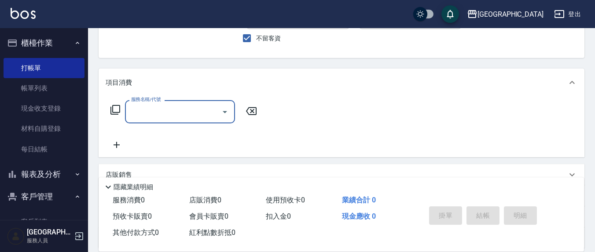
scroll to position [91, 0]
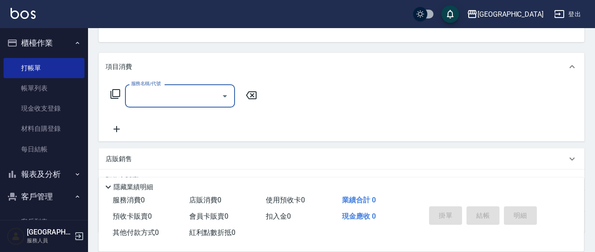
click at [192, 96] on input "服務名稱/代號" at bounding box center [173, 95] width 89 height 15
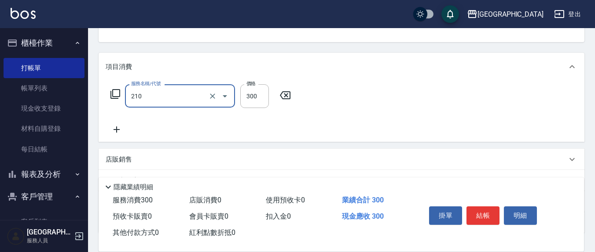
type input "[PERSON_NAME]洗髮精(210)"
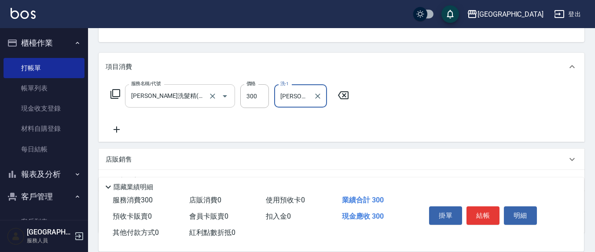
type input "[PERSON_NAME]-13"
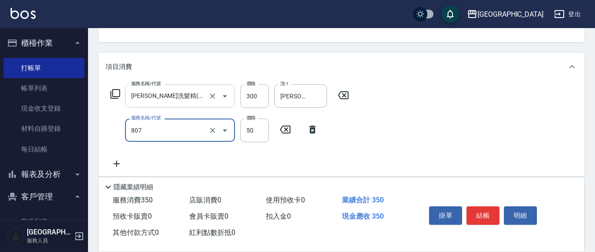
type input "TG護髮素(潤絲)(807)"
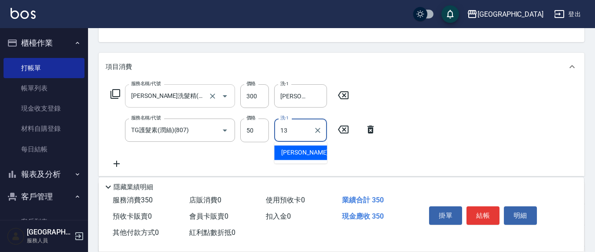
type input "[PERSON_NAME]-13"
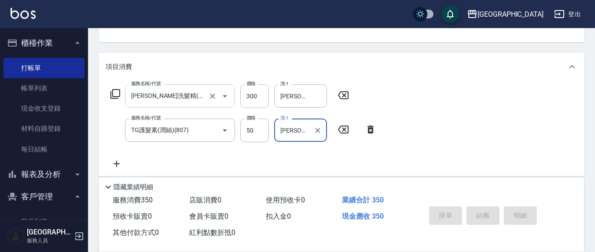
type input "[DATE] 17:19"
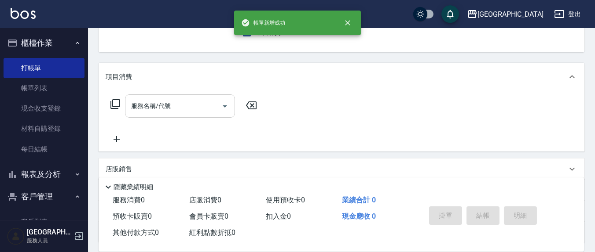
scroll to position [0, 0]
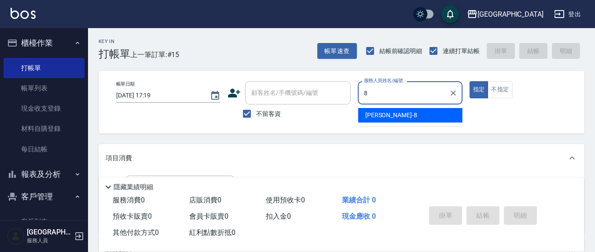
type input "[PERSON_NAME]-8"
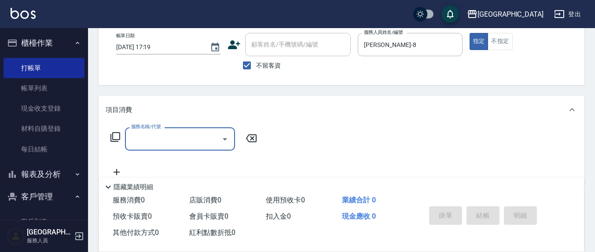
scroll to position [155, 0]
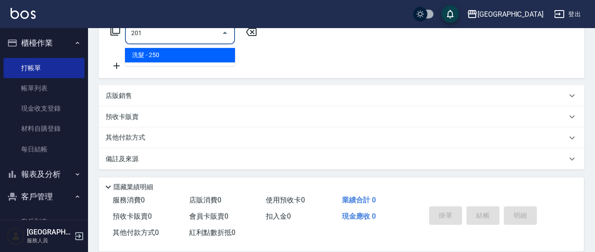
type input "洗髮(201)"
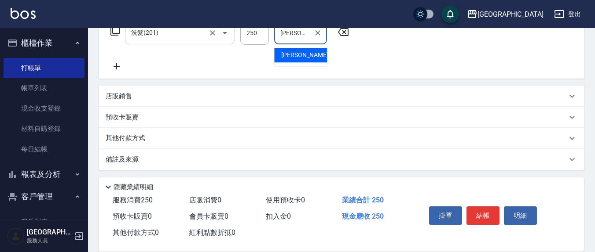
type input "[PERSON_NAME]-22"
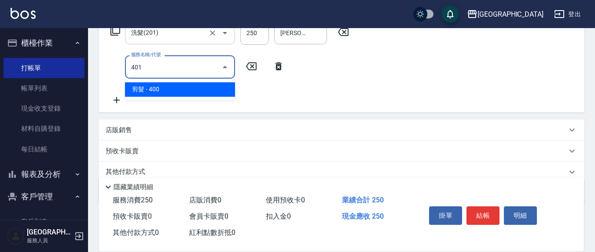
type input "剪髮(401)"
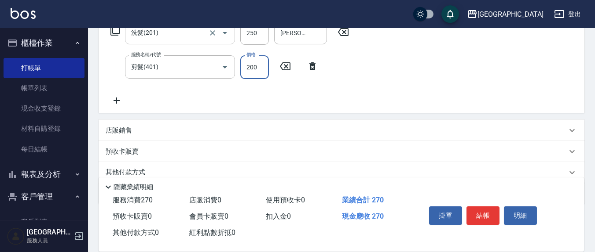
type input "200"
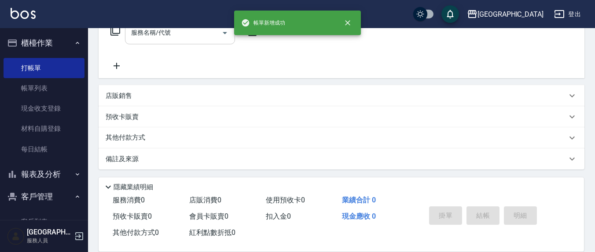
scroll to position [0, 0]
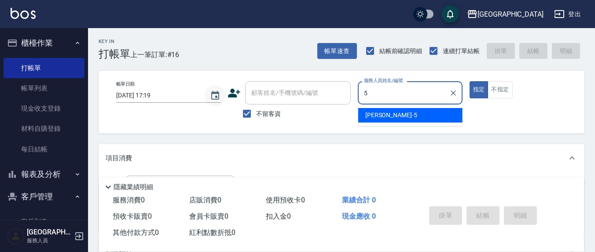
type input "[PERSON_NAME]5"
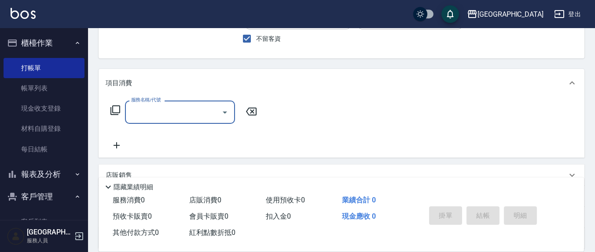
scroll to position [91, 0]
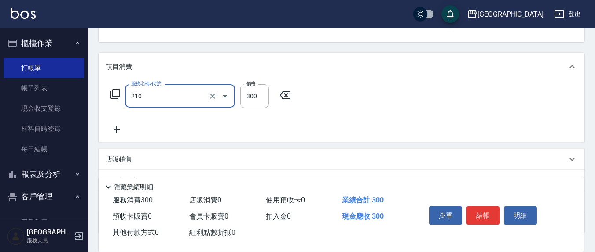
type input "[PERSON_NAME]洗髮精(210)"
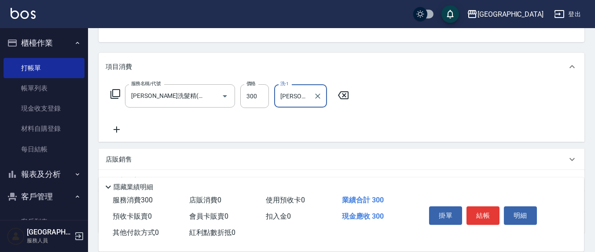
type input "[PERSON_NAME]-8"
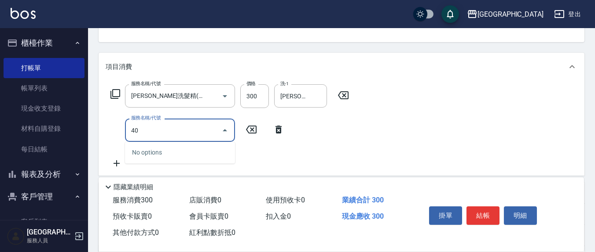
type input "401"
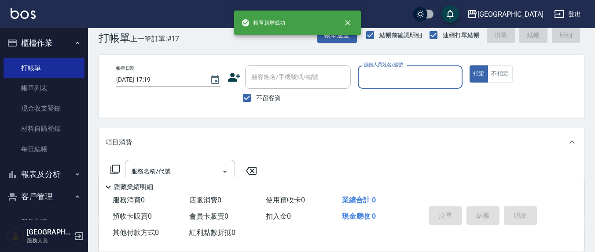
scroll to position [0, 0]
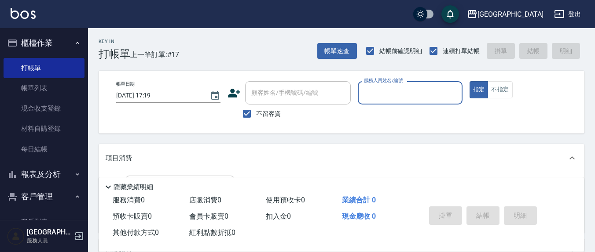
click at [59, 181] on button "報表及分析" at bounding box center [44, 174] width 81 height 23
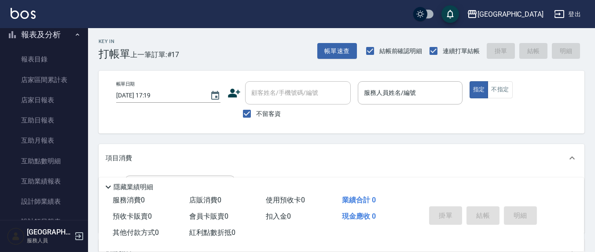
scroll to position [183, 0]
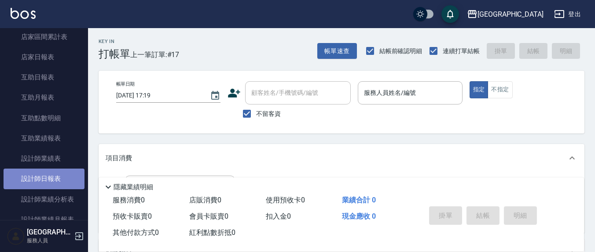
click at [62, 185] on link "設計師日報表" at bounding box center [44, 179] width 81 height 20
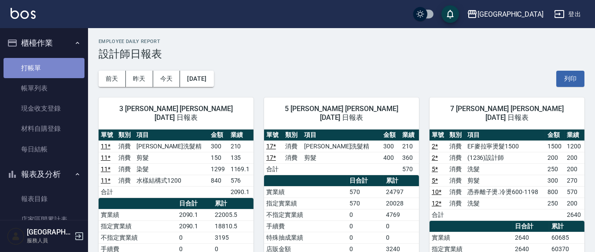
click at [55, 73] on link "打帳單" at bounding box center [44, 68] width 81 height 20
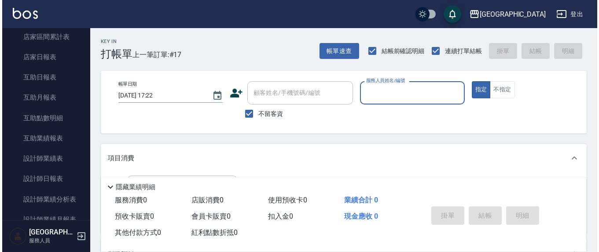
scroll to position [433, 0]
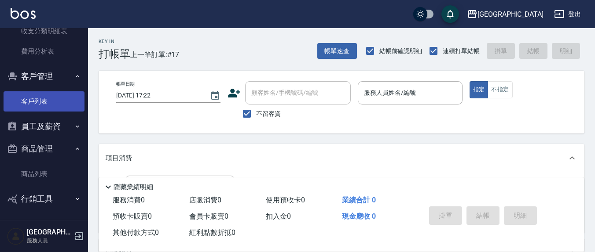
click at [39, 96] on link "客戶列表" at bounding box center [44, 101] width 81 height 20
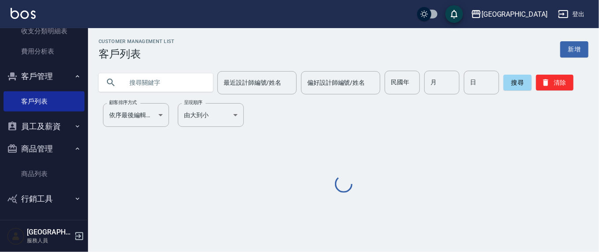
click at [135, 77] on input "text" at bounding box center [164, 83] width 83 height 24
click at [138, 77] on input "text" at bounding box center [164, 83] width 83 height 24
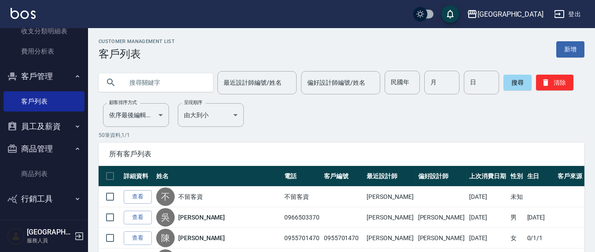
click at [137, 90] on input "text" at bounding box center [164, 83] width 83 height 24
type input "[PERSON_NAME]"
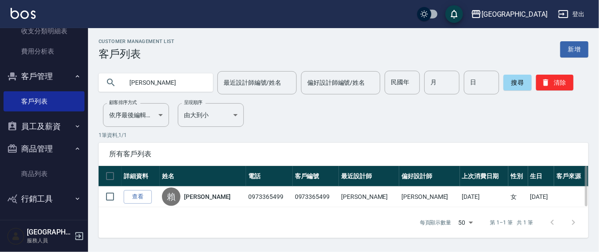
drag, startPoint x: 540, startPoint y: 195, endPoint x: 453, endPoint y: 178, distance: 88.4
click at [453, 178] on table "詳細資料 姓名 電話 客戶編號 最近設計師 偏好設計師 上次消費日期 性別 生日 客戶來源 查看 [PERSON_NAME] 0973365499 09733…" at bounding box center [344, 186] width 490 height 41
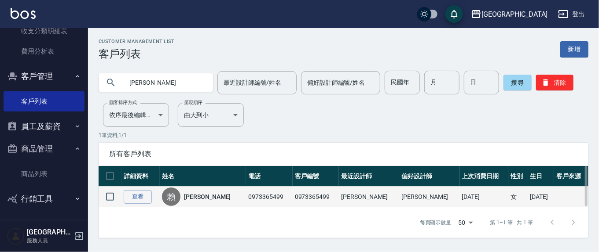
click at [554, 202] on td "[DATE]" at bounding box center [571, 197] width 34 height 21
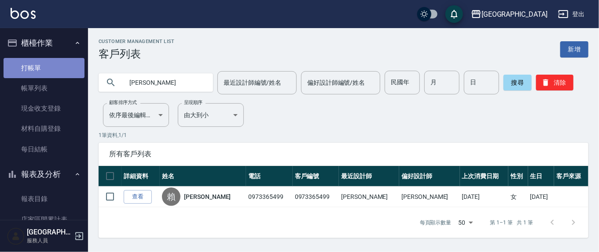
click at [52, 69] on link "打帳單" at bounding box center [44, 68] width 81 height 20
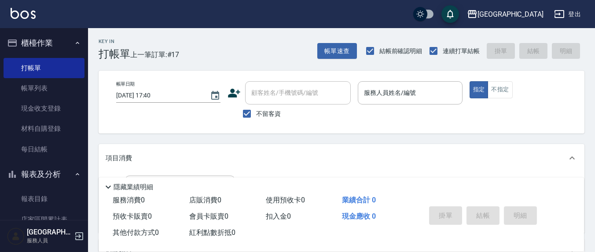
scroll to position [183, 0]
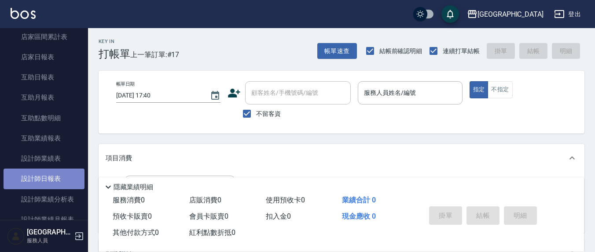
click at [67, 180] on link "設計師日報表" at bounding box center [44, 179] width 81 height 20
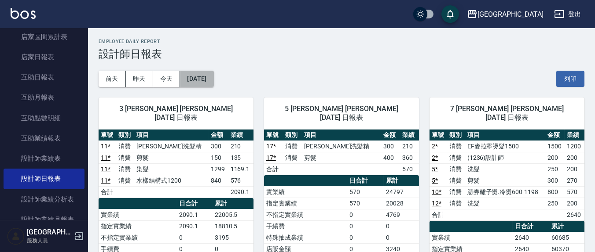
click at [212, 75] on button "[DATE]" at bounding box center [196, 79] width 33 height 16
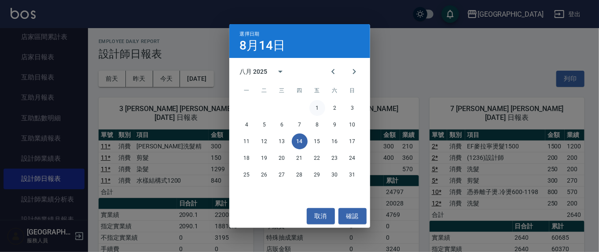
click at [315, 108] on button "1" at bounding box center [317, 108] width 16 height 16
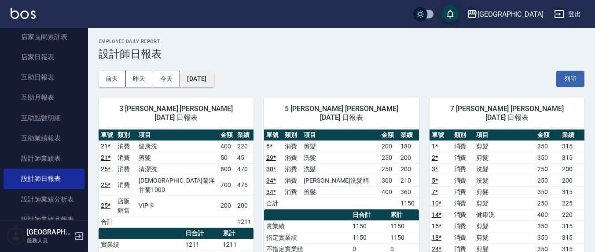
click at [213, 77] on button "[DATE]" at bounding box center [196, 79] width 33 height 16
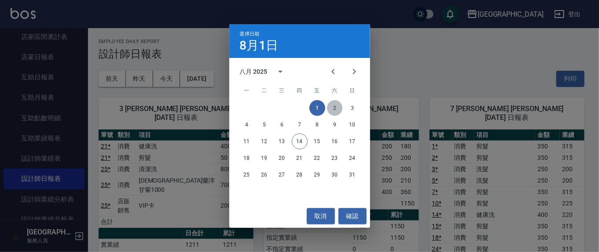
click at [334, 106] on button "2" at bounding box center [335, 108] width 16 height 16
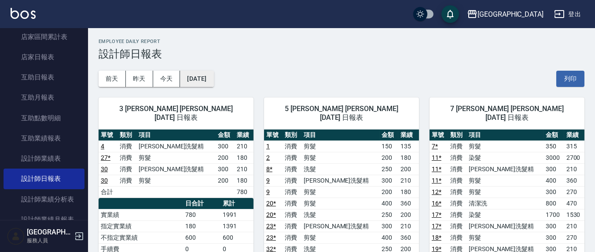
click at [213, 81] on button "[DATE]" at bounding box center [196, 79] width 33 height 16
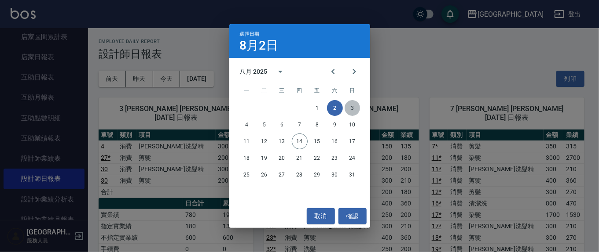
click at [354, 111] on button "3" at bounding box center [352, 108] width 16 height 16
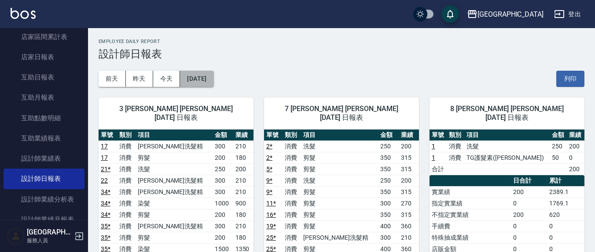
click at [213, 77] on button "[DATE]" at bounding box center [196, 79] width 33 height 16
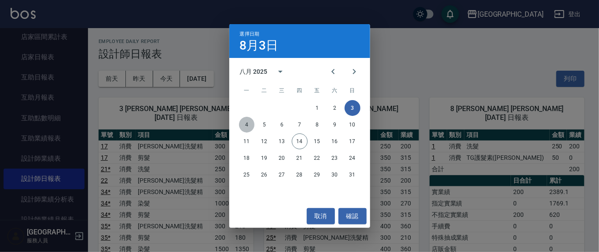
click at [246, 121] on button "4" at bounding box center [247, 125] width 16 height 16
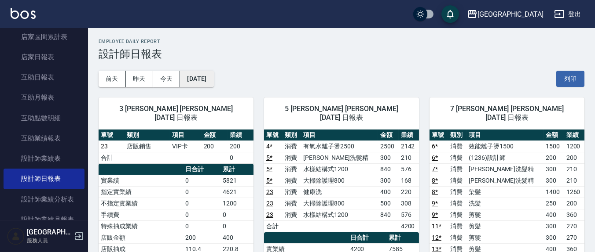
click at [213, 80] on button "[DATE]" at bounding box center [196, 79] width 33 height 16
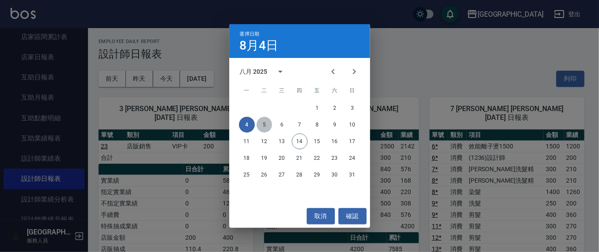
click at [267, 125] on button "5" at bounding box center [264, 125] width 16 height 16
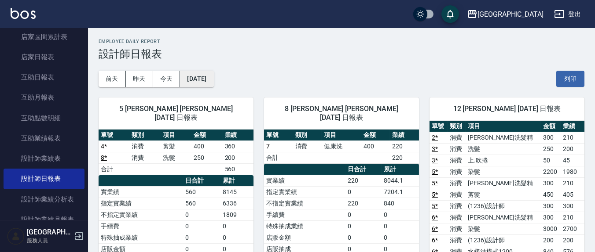
click at [213, 80] on button "[DATE]" at bounding box center [196, 79] width 33 height 16
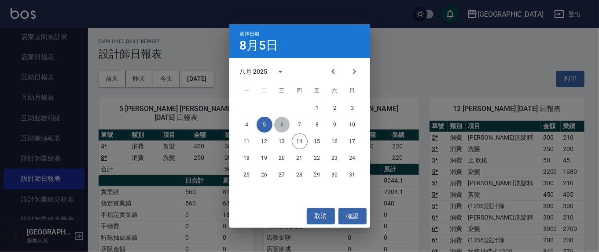
click at [283, 128] on button "6" at bounding box center [282, 125] width 16 height 16
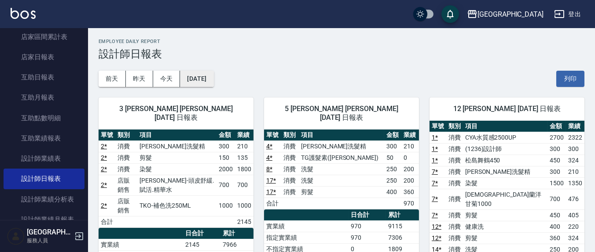
click at [213, 78] on button "[DATE]" at bounding box center [196, 79] width 33 height 16
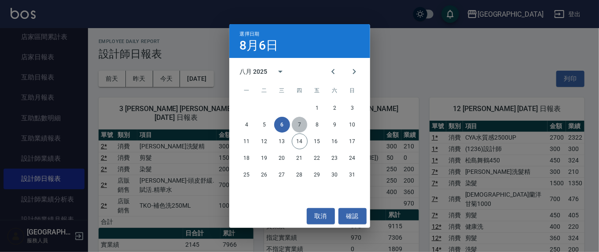
click at [298, 125] on button "7" at bounding box center [300, 125] width 16 height 16
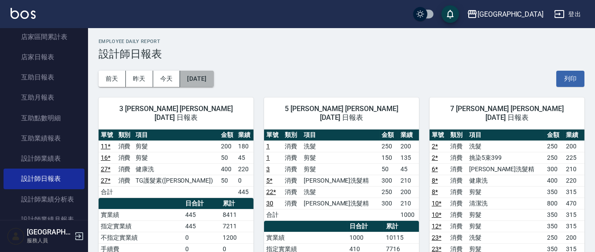
click at [213, 80] on button "[DATE]" at bounding box center [196, 79] width 33 height 16
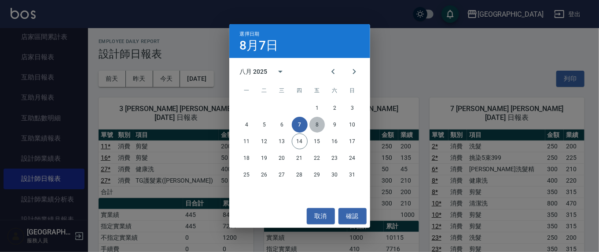
click at [318, 129] on button "8" at bounding box center [317, 125] width 16 height 16
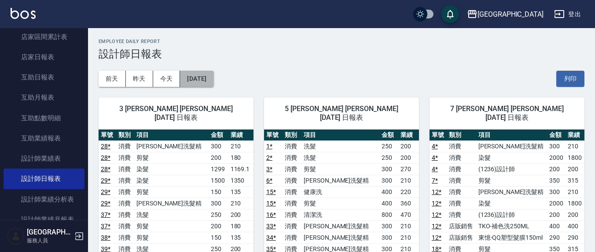
click at [213, 80] on button "[DATE]" at bounding box center [196, 79] width 33 height 16
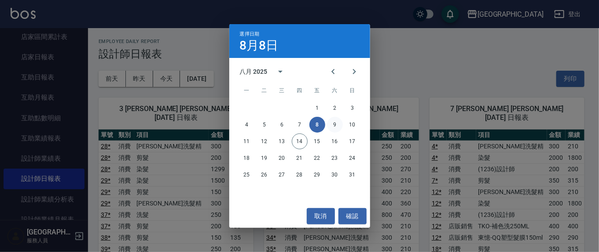
click at [329, 127] on button "9" at bounding box center [335, 125] width 16 height 16
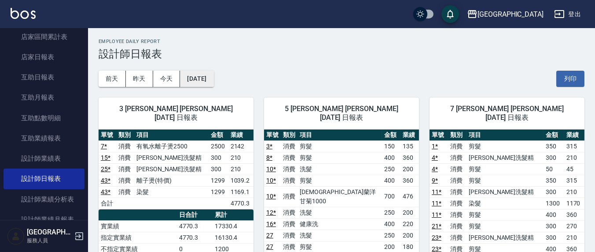
click at [213, 80] on button "[DATE]" at bounding box center [196, 79] width 33 height 16
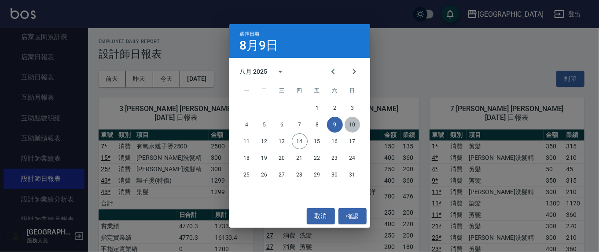
click at [353, 127] on button "10" at bounding box center [352, 125] width 16 height 16
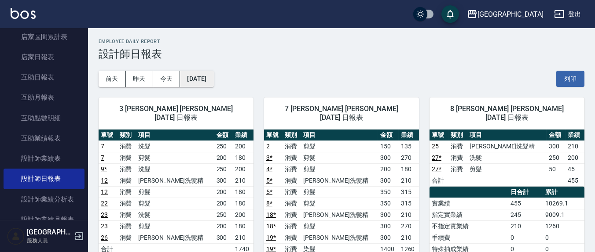
click at [213, 77] on button "[DATE]" at bounding box center [196, 79] width 33 height 16
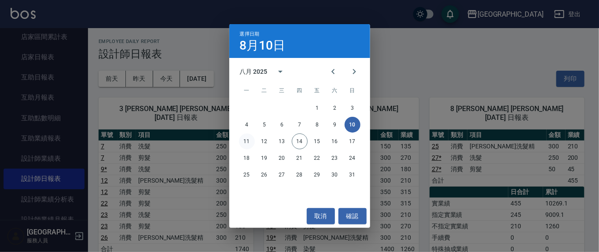
click at [246, 142] on button "11" at bounding box center [247, 142] width 16 height 16
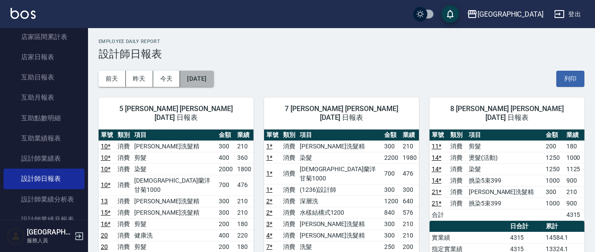
click at [213, 81] on button "[DATE]" at bounding box center [196, 79] width 33 height 16
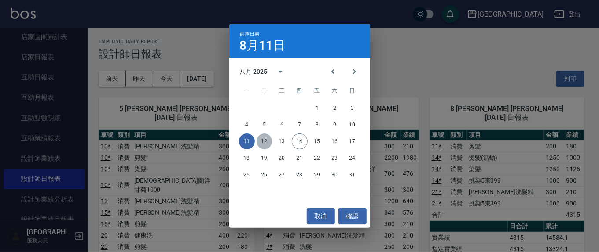
click at [264, 139] on button "12" at bounding box center [264, 142] width 16 height 16
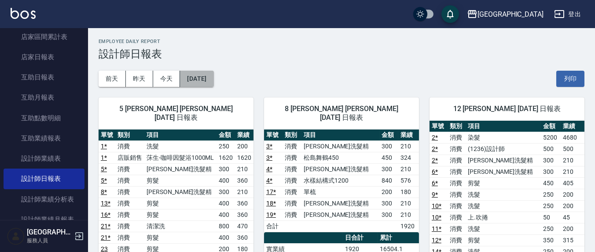
click at [213, 75] on button "[DATE]" at bounding box center [196, 79] width 33 height 16
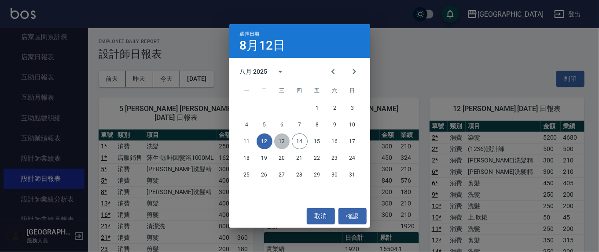
click at [285, 141] on button "13" at bounding box center [282, 142] width 16 height 16
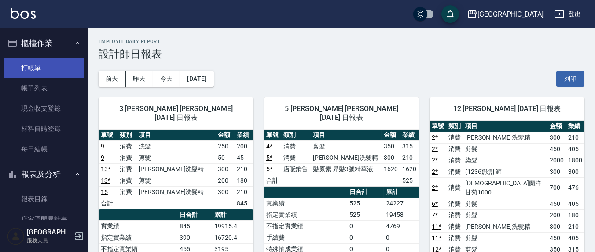
click at [36, 67] on link "打帳單" at bounding box center [44, 68] width 81 height 20
